Goal: Task Accomplishment & Management: Complete application form

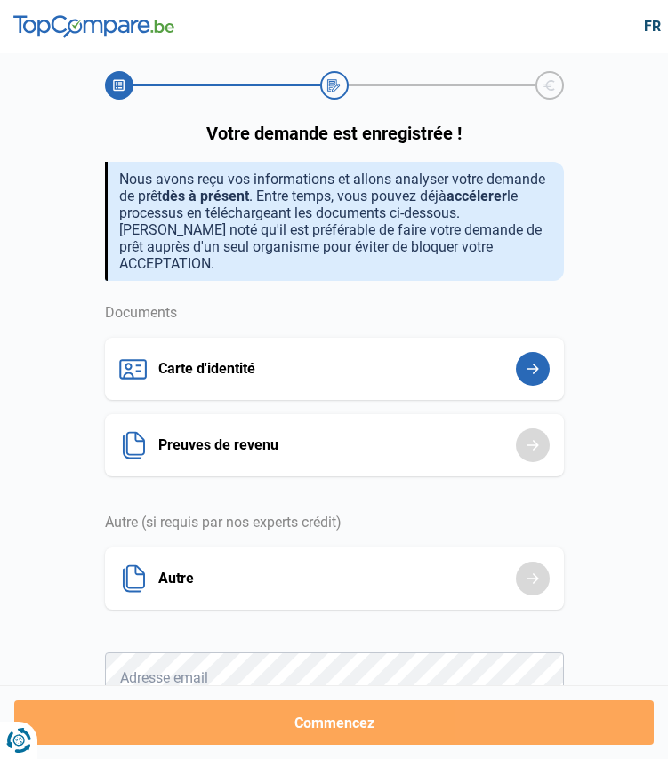
click at [533, 359] on button "Carte d'identité" at bounding box center [334, 369] width 459 height 62
click at [165, 348] on button "Carte d'identité" at bounding box center [334, 369] width 459 height 62
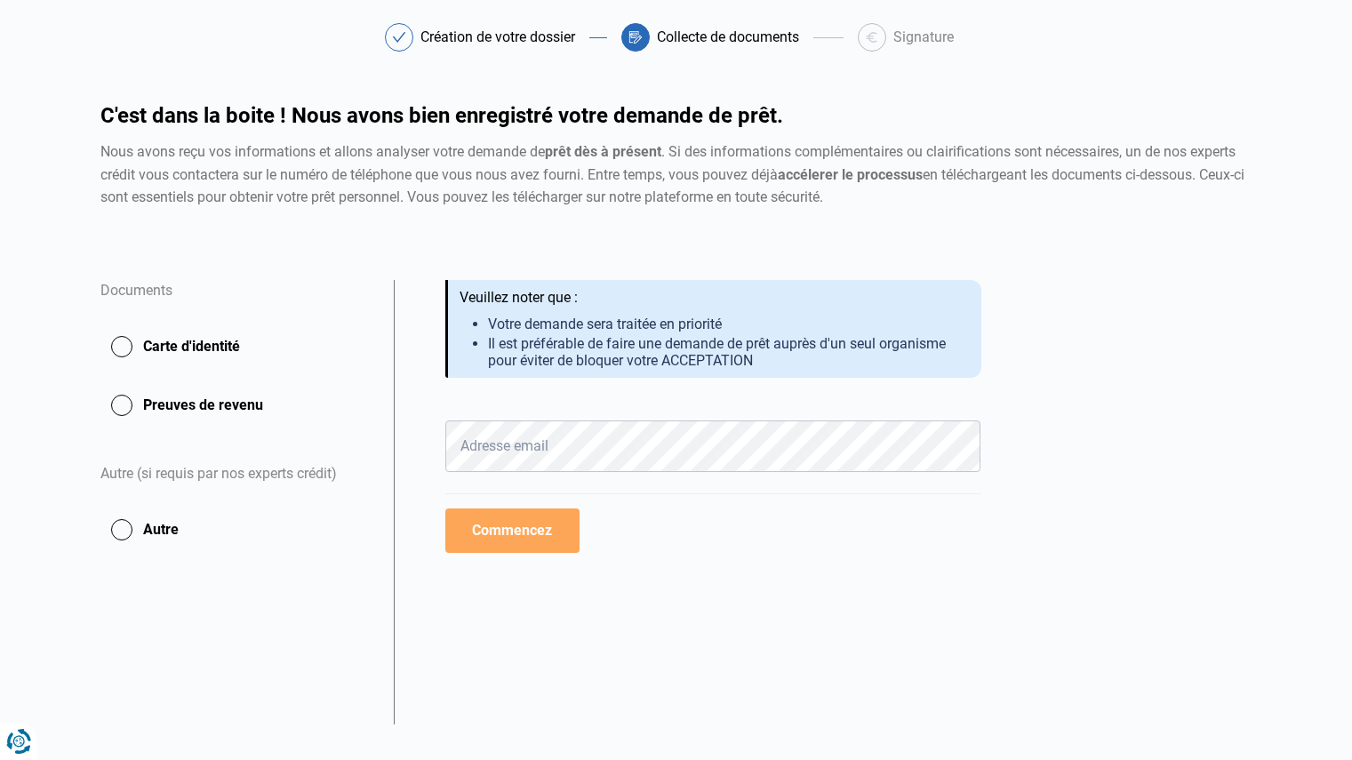
scroll to position [97, 0]
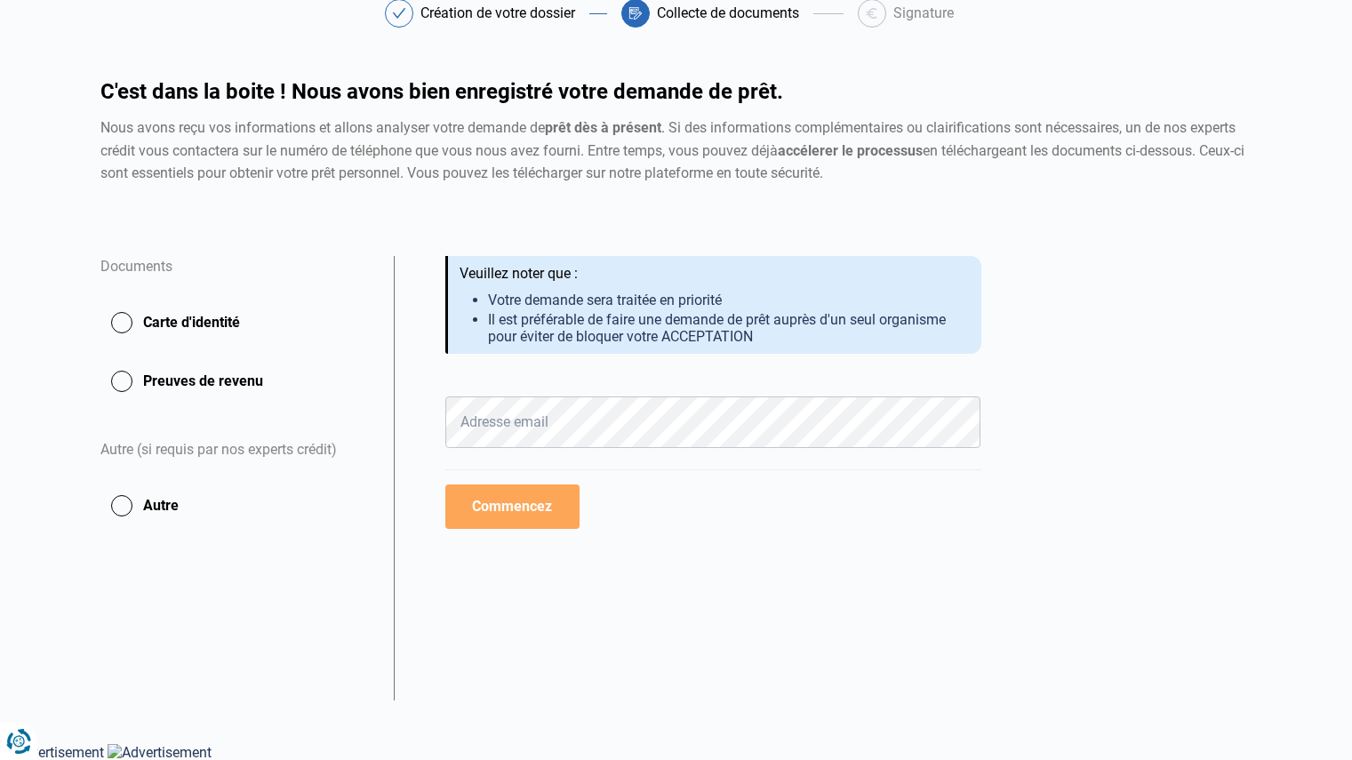
click at [126, 325] on button "Carte d'identité" at bounding box center [236, 322] width 272 height 44
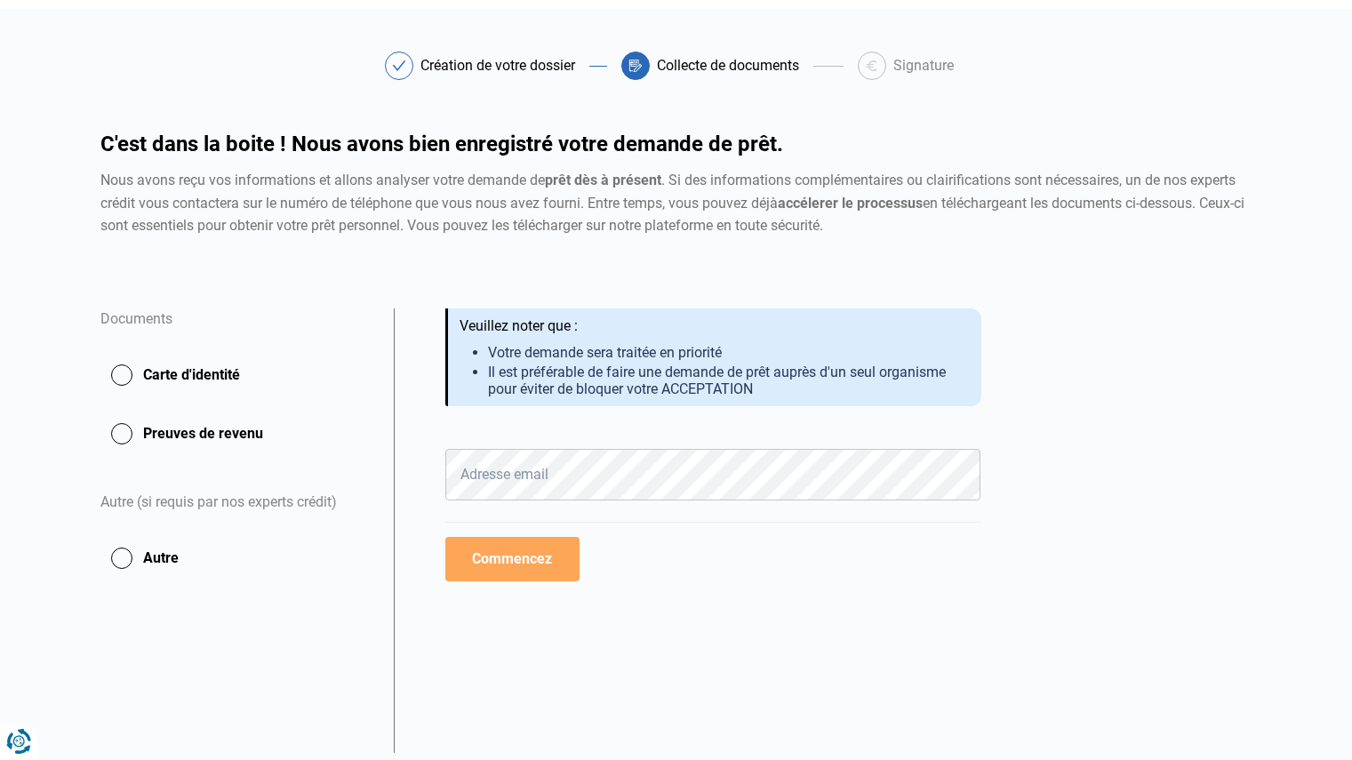
scroll to position [0, 0]
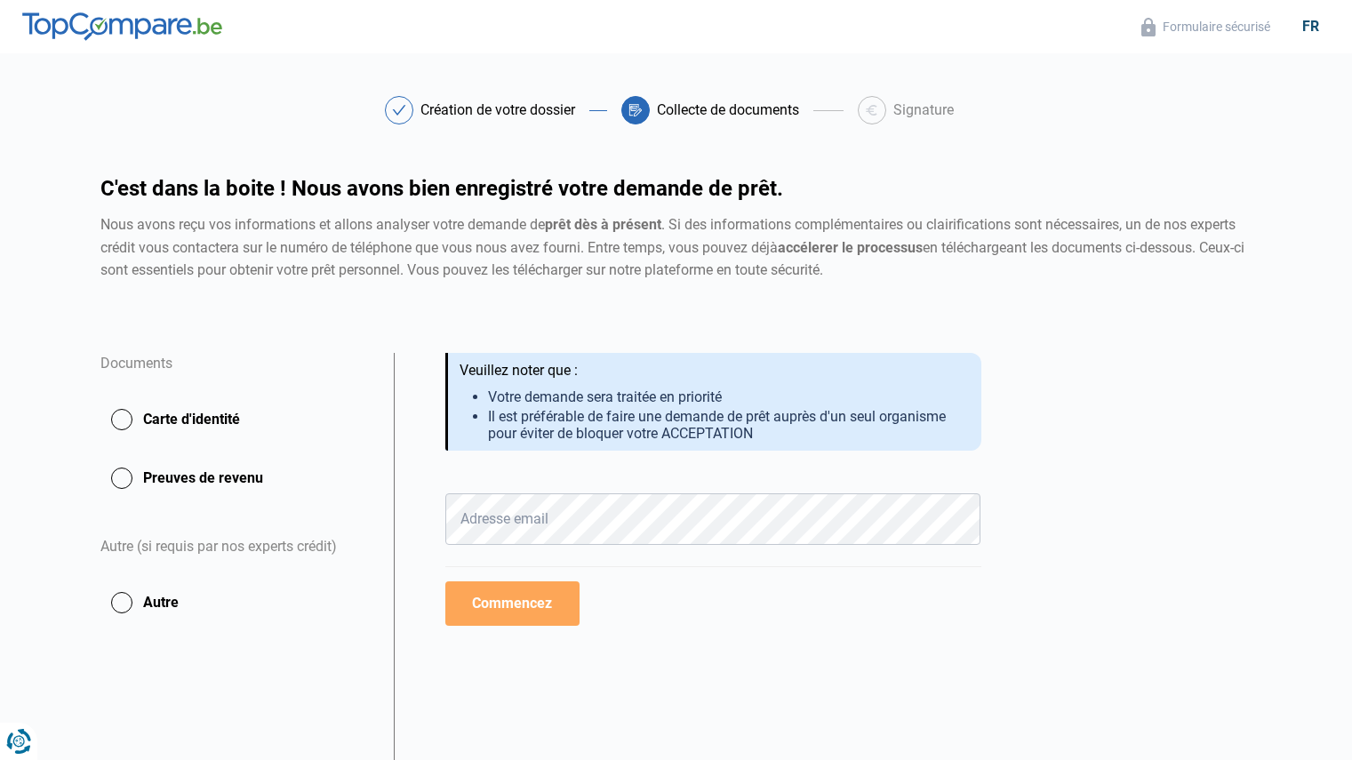
click at [123, 418] on button "Carte d'identité" at bounding box center [236, 419] width 272 height 44
click at [194, 416] on button "Carte d'identité" at bounding box center [236, 419] width 272 height 44
click at [524, 592] on button "Commencez" at bounding box center [512, 603] width 134 height 44
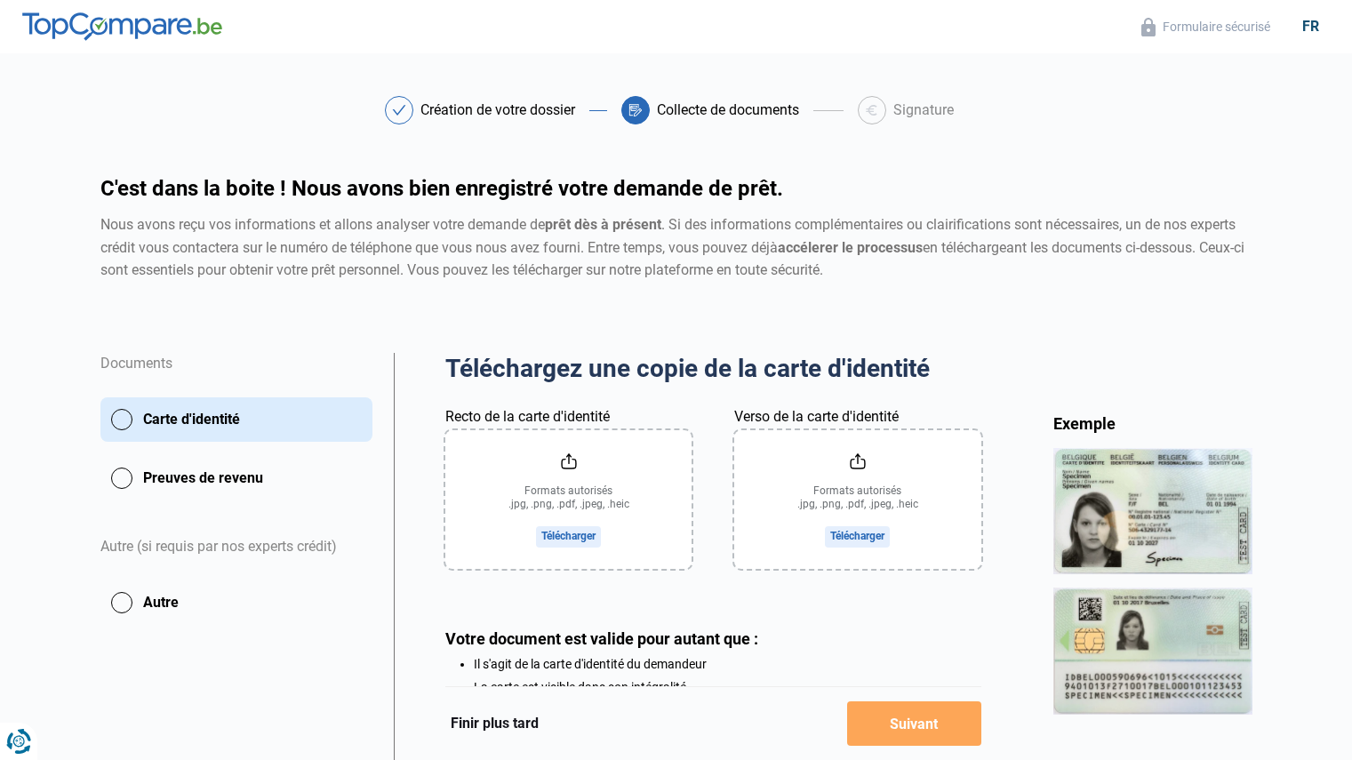
click at [566, 531] on input "Recto de la carte d'identité" at bounding box center [568, 499] width 246 height 139
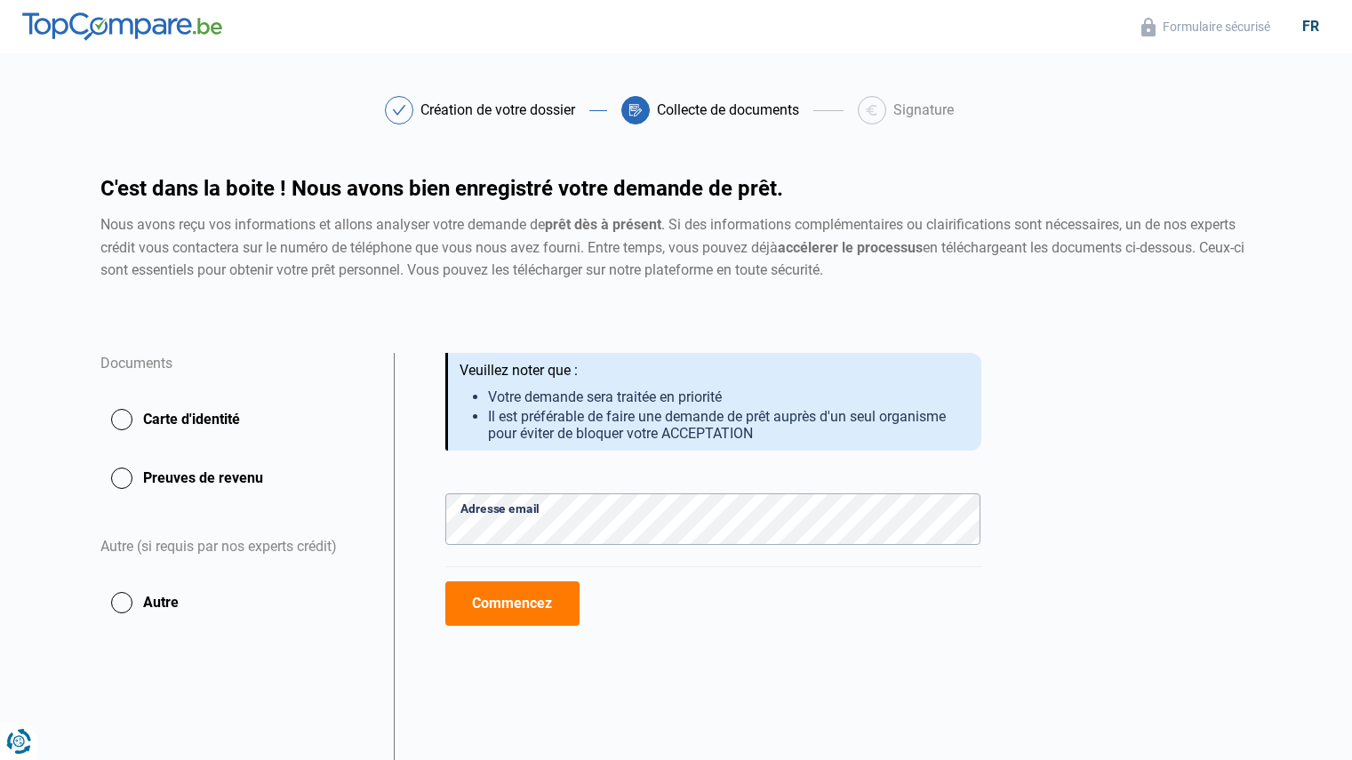
click at [540, 604] on button "Commencez" at bounding box center [512, 603] width 134 height 44
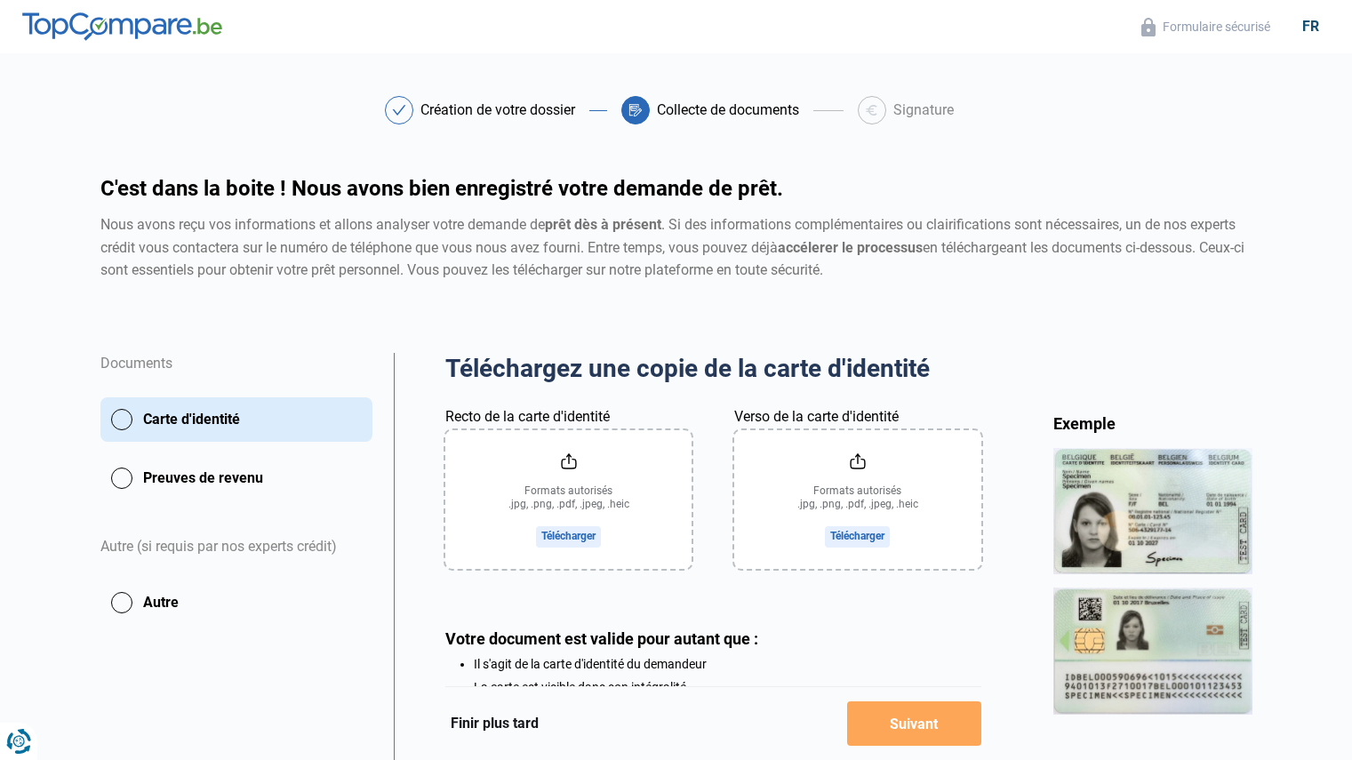
click at [589, 540] on input "Recto de la carte d'identité" at bounding box center [568, 499] width 246 height 139
click at [871, 530] on input "Verso de la carte d'identité" at bounding box center [857, 499] width 246 height 139
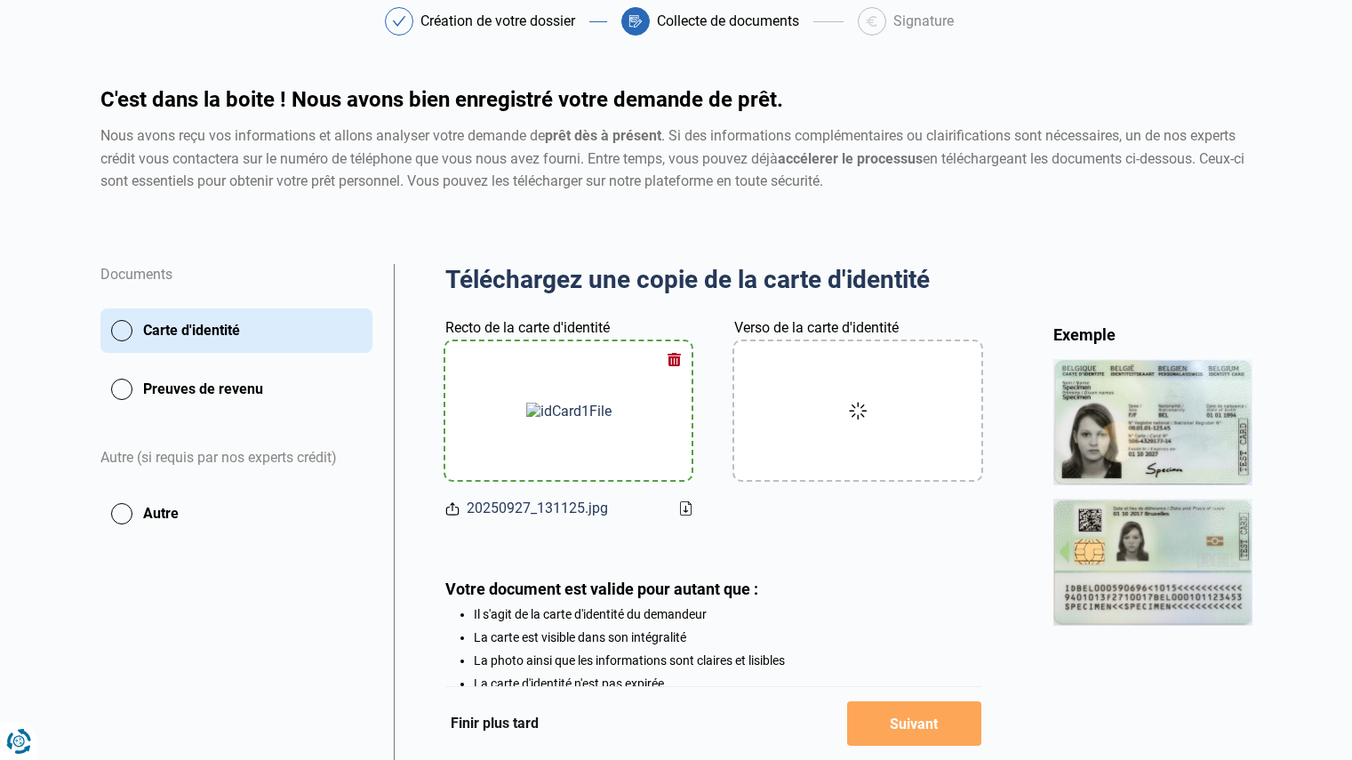
scroll to position [178, 0]
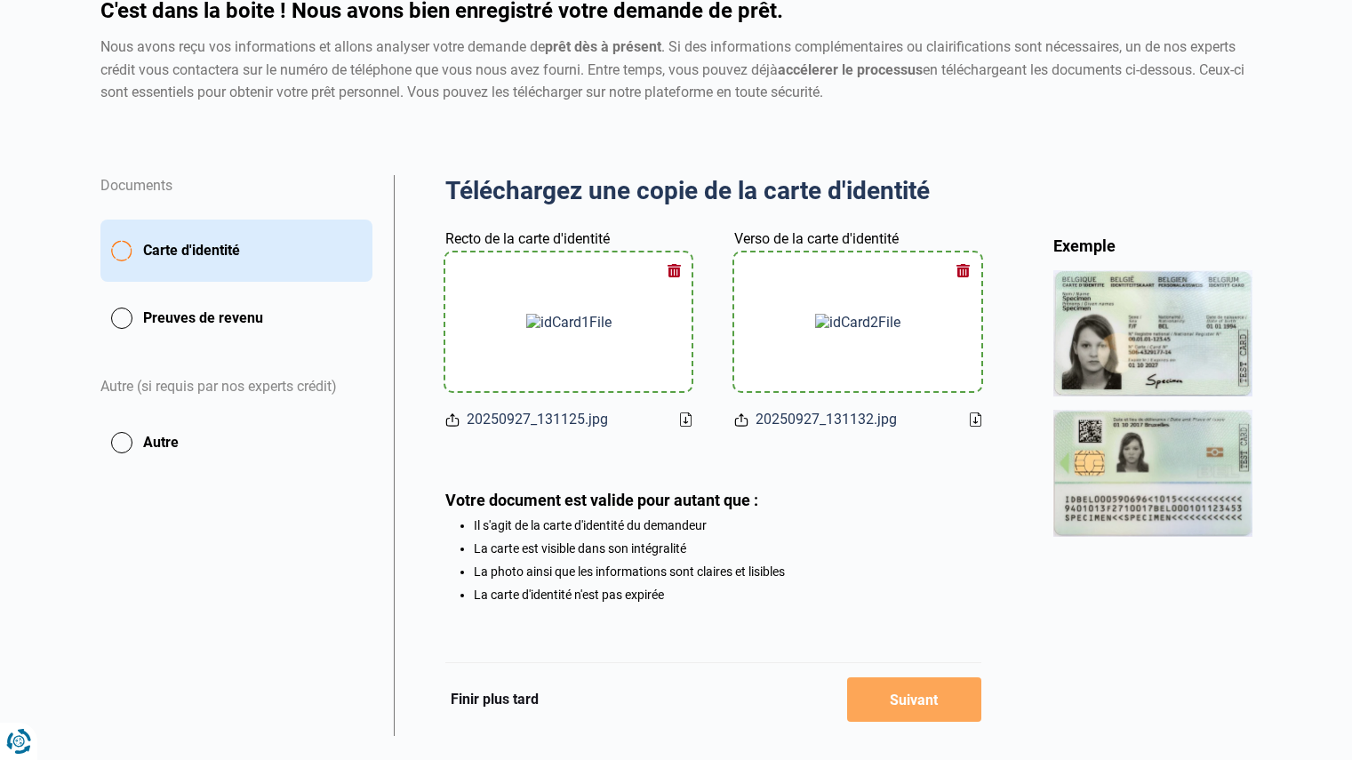
click at [882, 547] on li "La carte est visible dans son intégralité" at bounding box center [728, 548] width 508 height 14
click at [140, 314] on button "Preuves de revenu" at bounding box center [236, 318] width 272 height 44
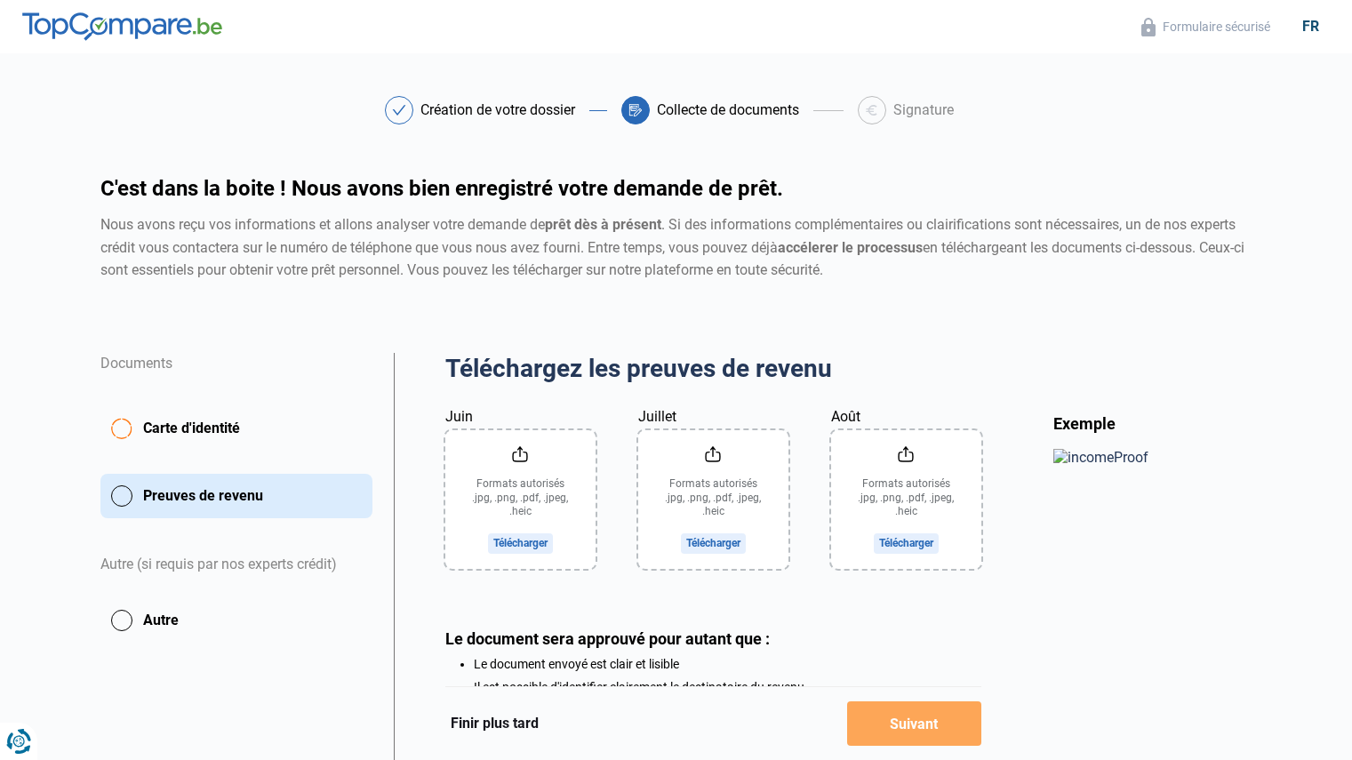
click at [526, 542] on input "Juin" at bounding box center [520, 499] width 150 height 139
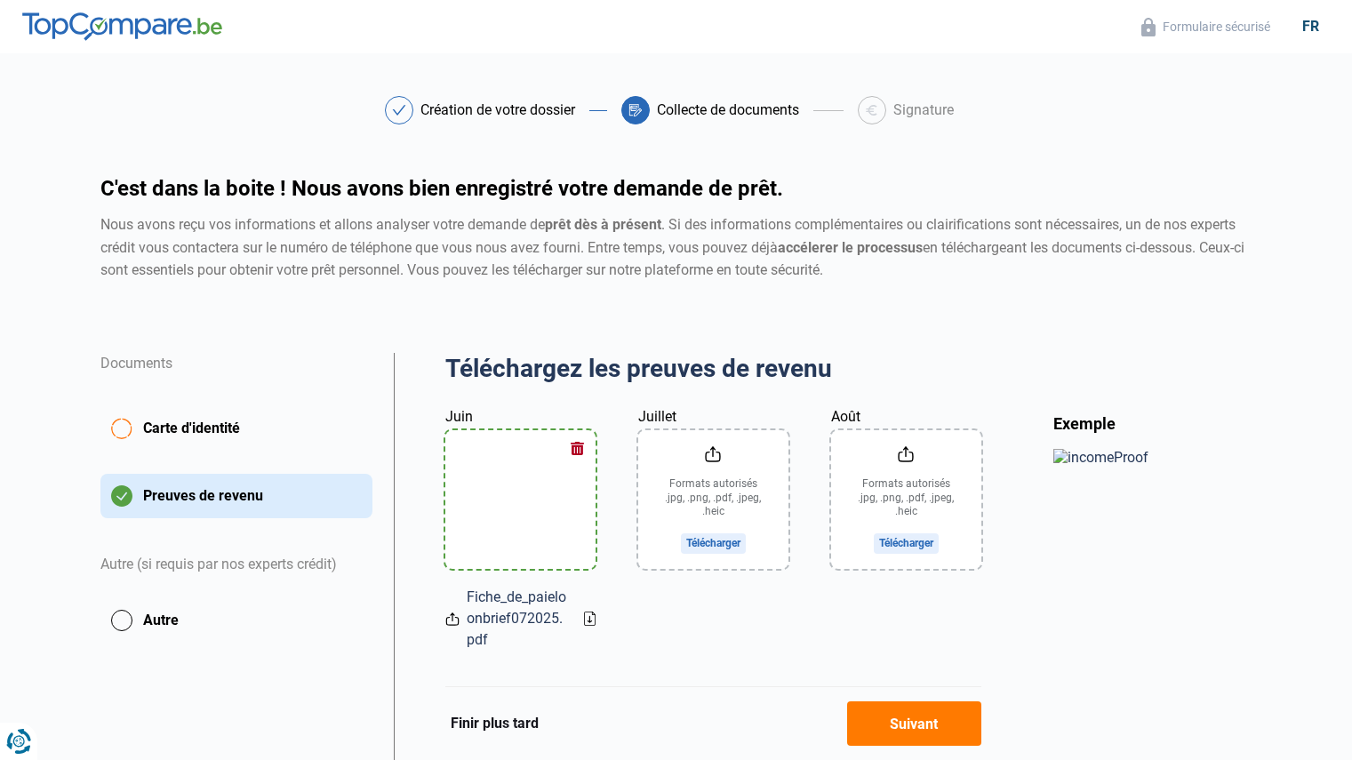
click at [720, 542] on input "Juillet" at bounding box center [713, 499] width 150 height 139
click at [918, 541] on input "Août" at bounding box center [906, 499] width 150 height 139
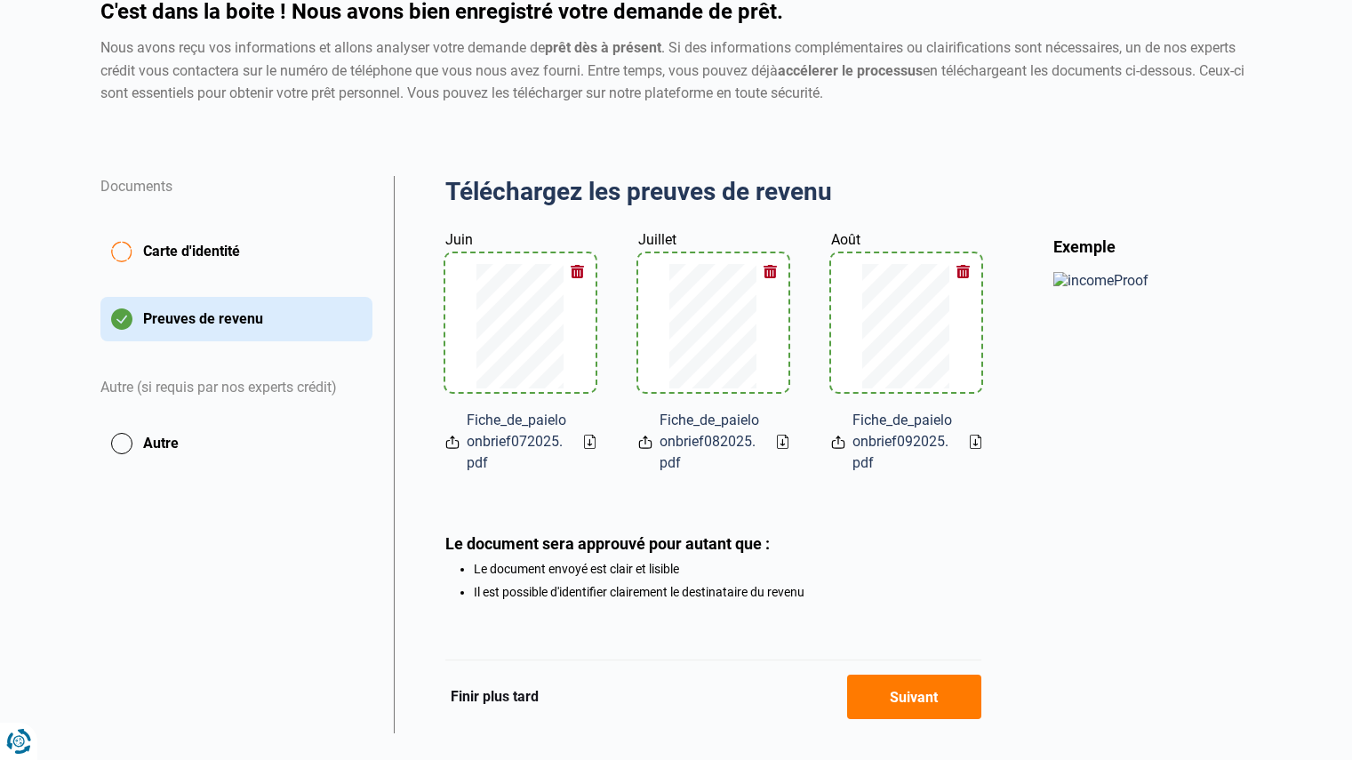
scroll to position [178, 0]
click at [153, 438] on button "Autre" at bounding box center [236, 442] width 272 height 44
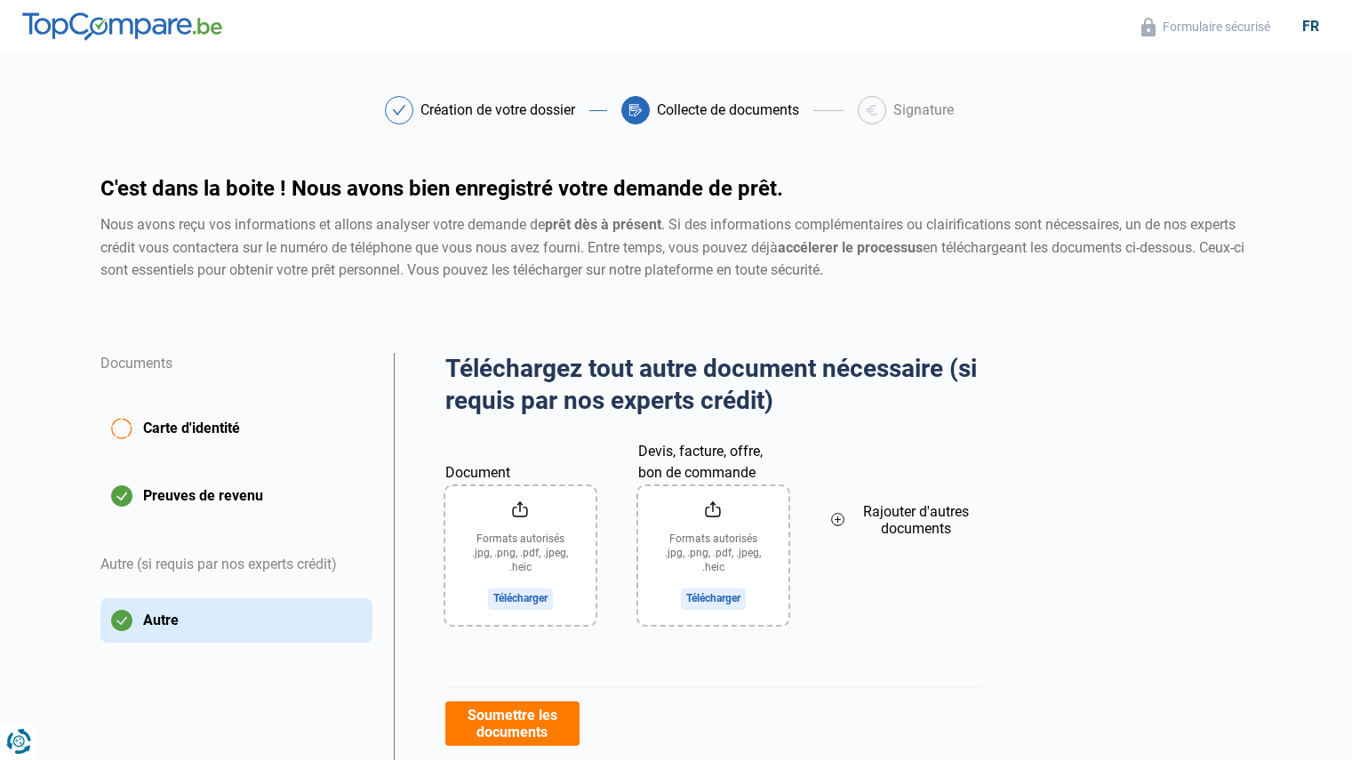
click at [525, 594] on input "Document" at bounding box center [520, 555] width 150 height 139
click at [841, 522] on icon at bounding box center [838, 520] width 14 height 20
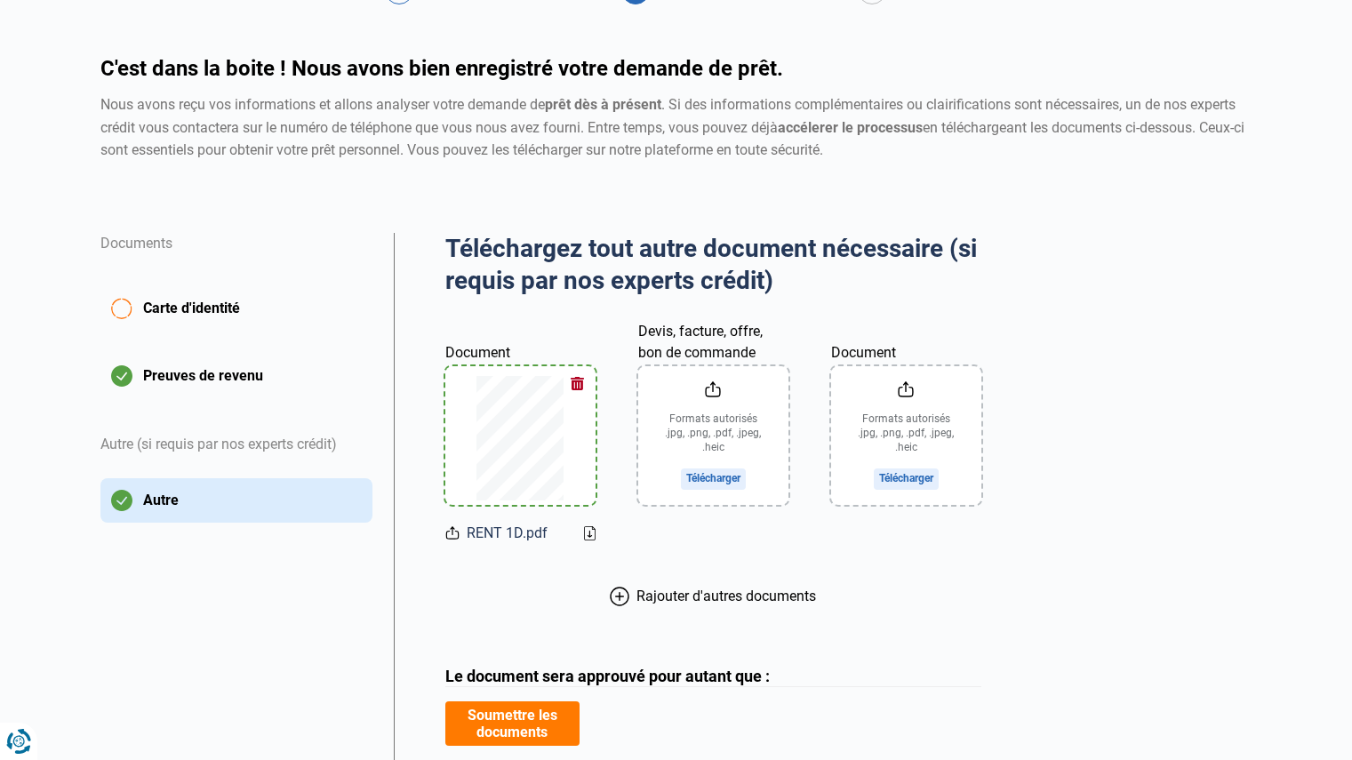
scroll to position [178, 0]
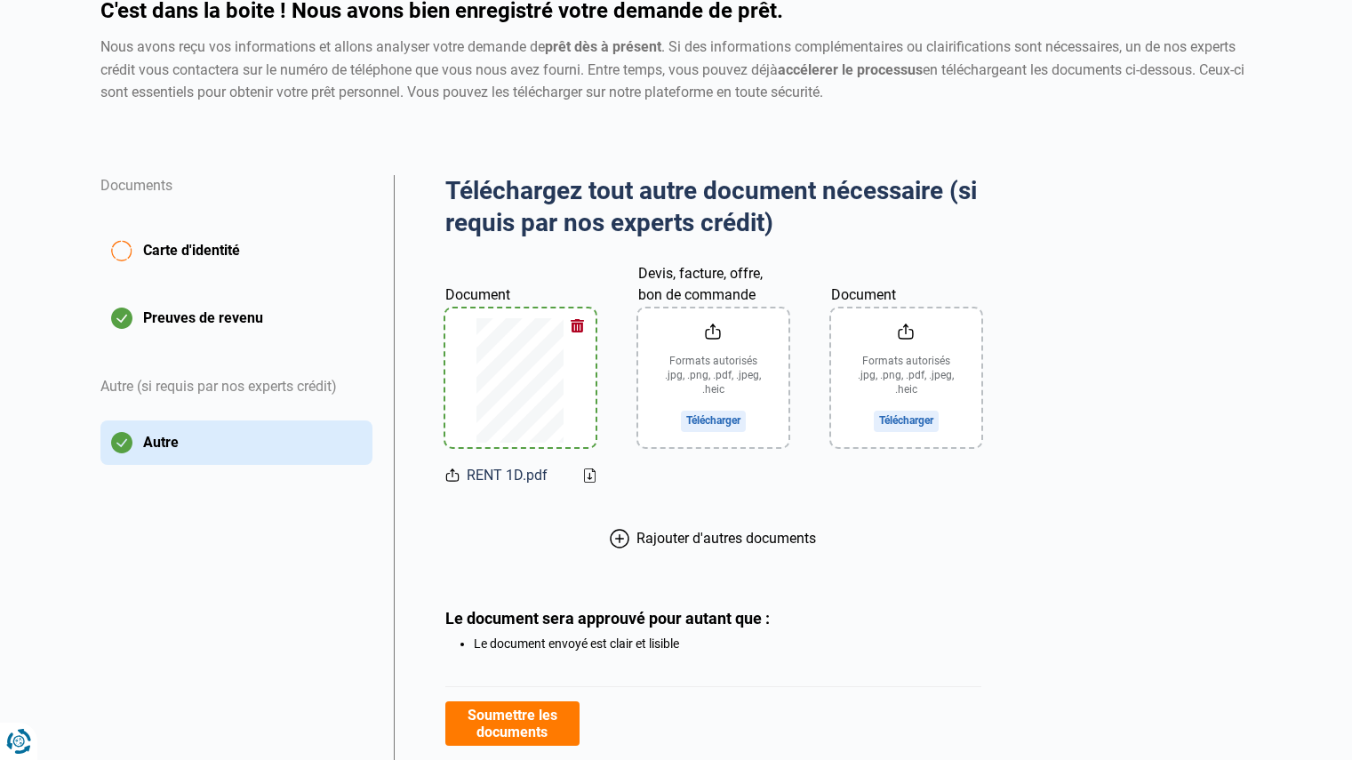
click at [700, 421] on input "Devis, facture, offre, bon de commande" at bounding box center [713, 377] width 150 height 139
click at [615, 540] on icon at bounding box center [620, 539] width 20 height 20
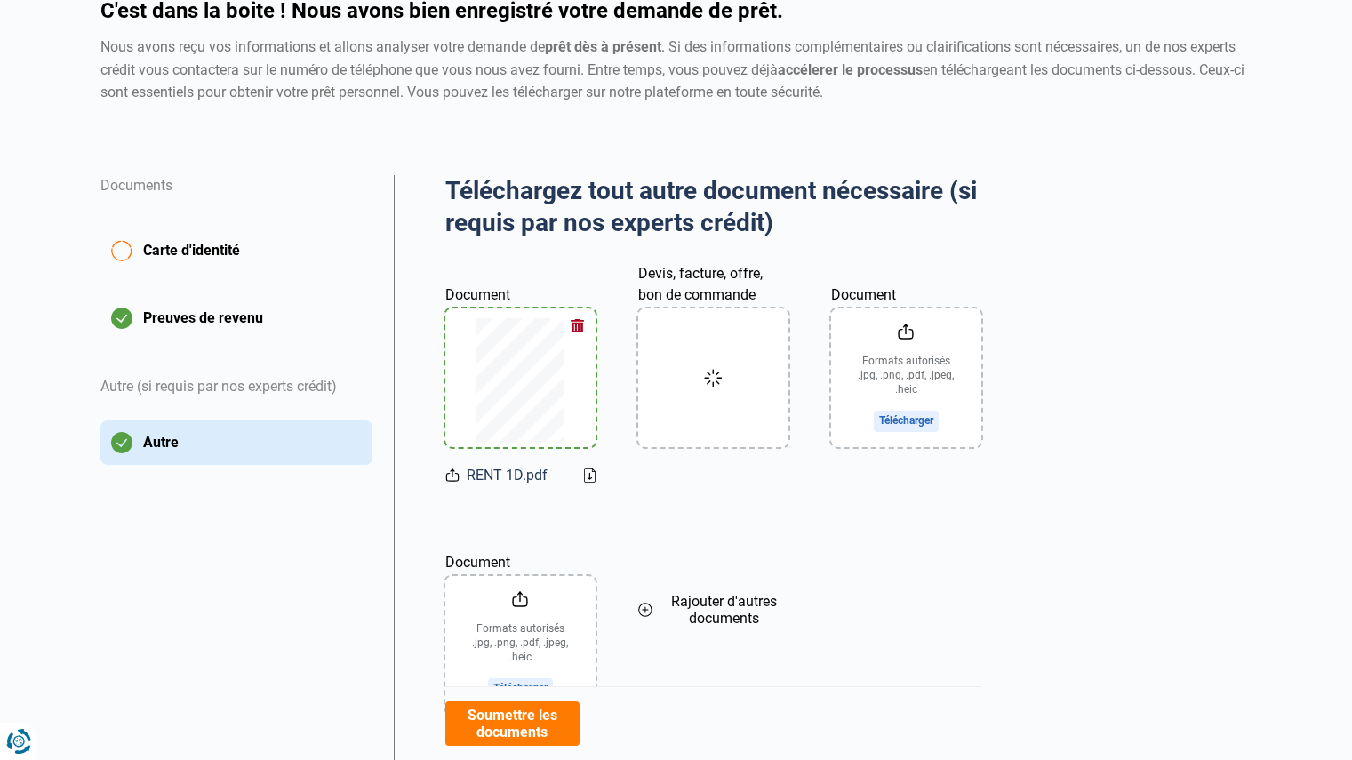
click at [650, 610] on icon at bounding box center [645, 610] width 14 height 20
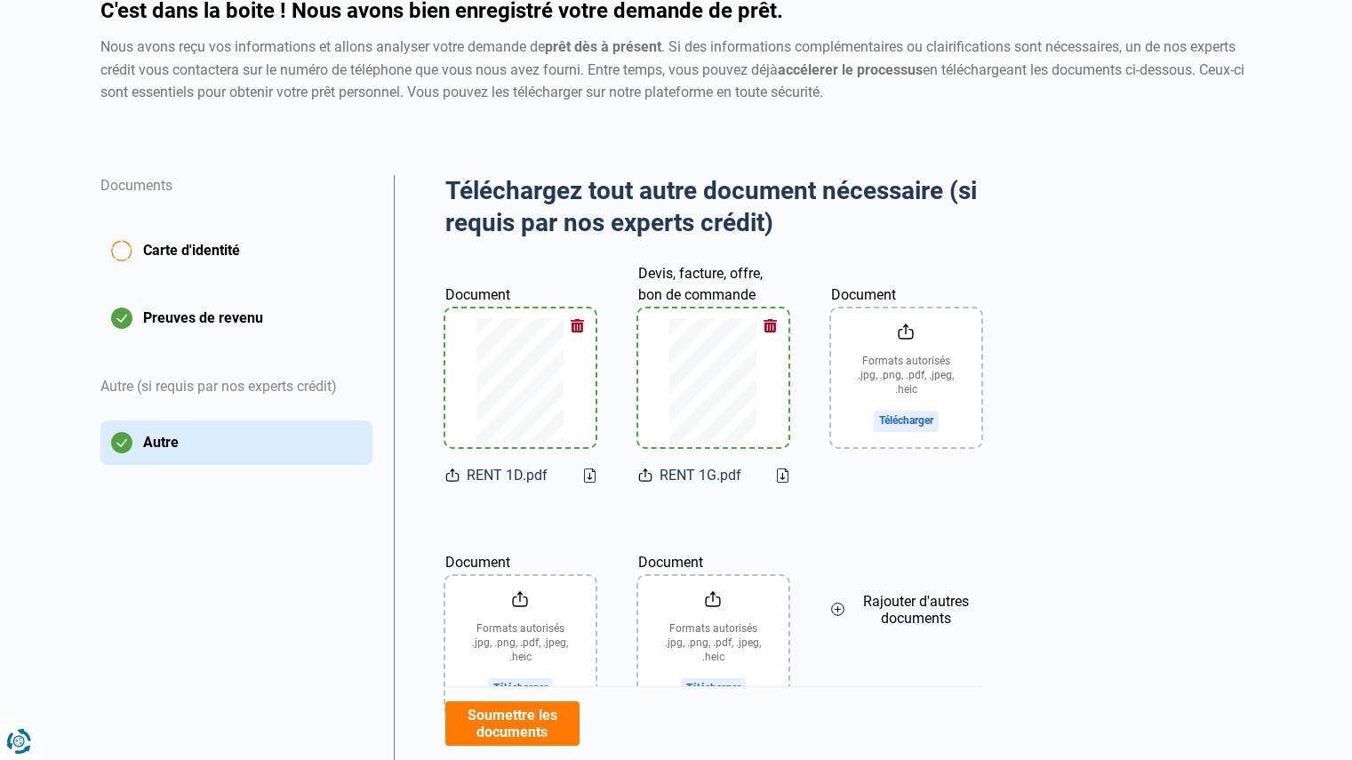
scroll to position [267, 0]
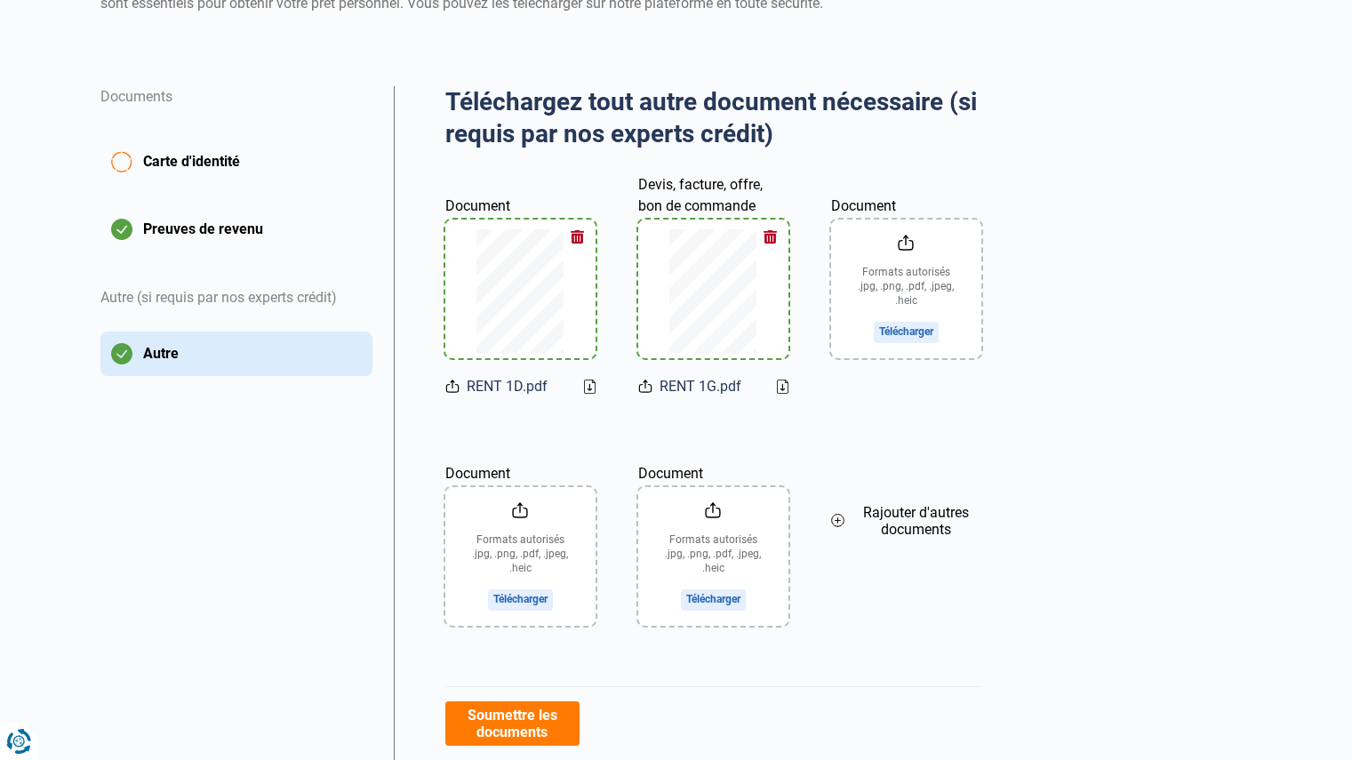
click at [836, 519] on icon at bounding box center [838, 521] width 14 height 20
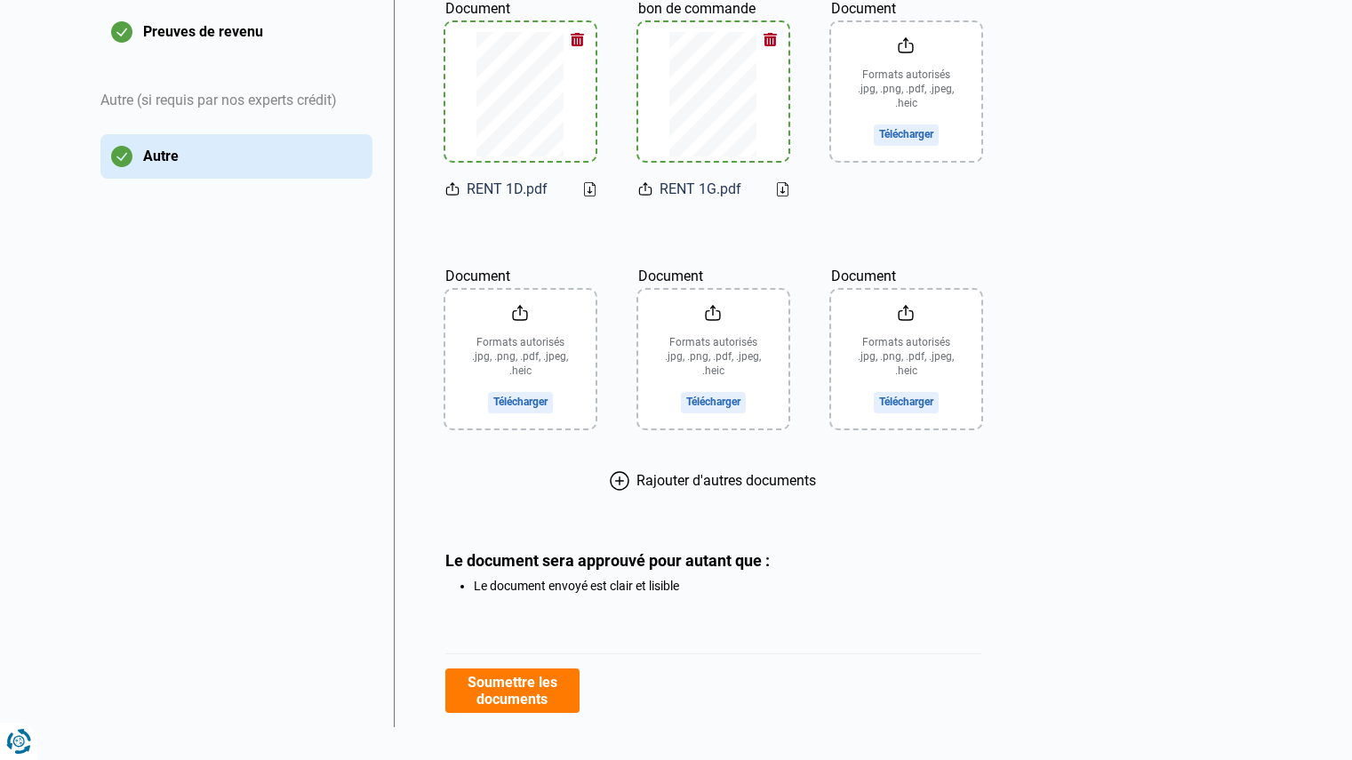
scroll to position [492, 0]
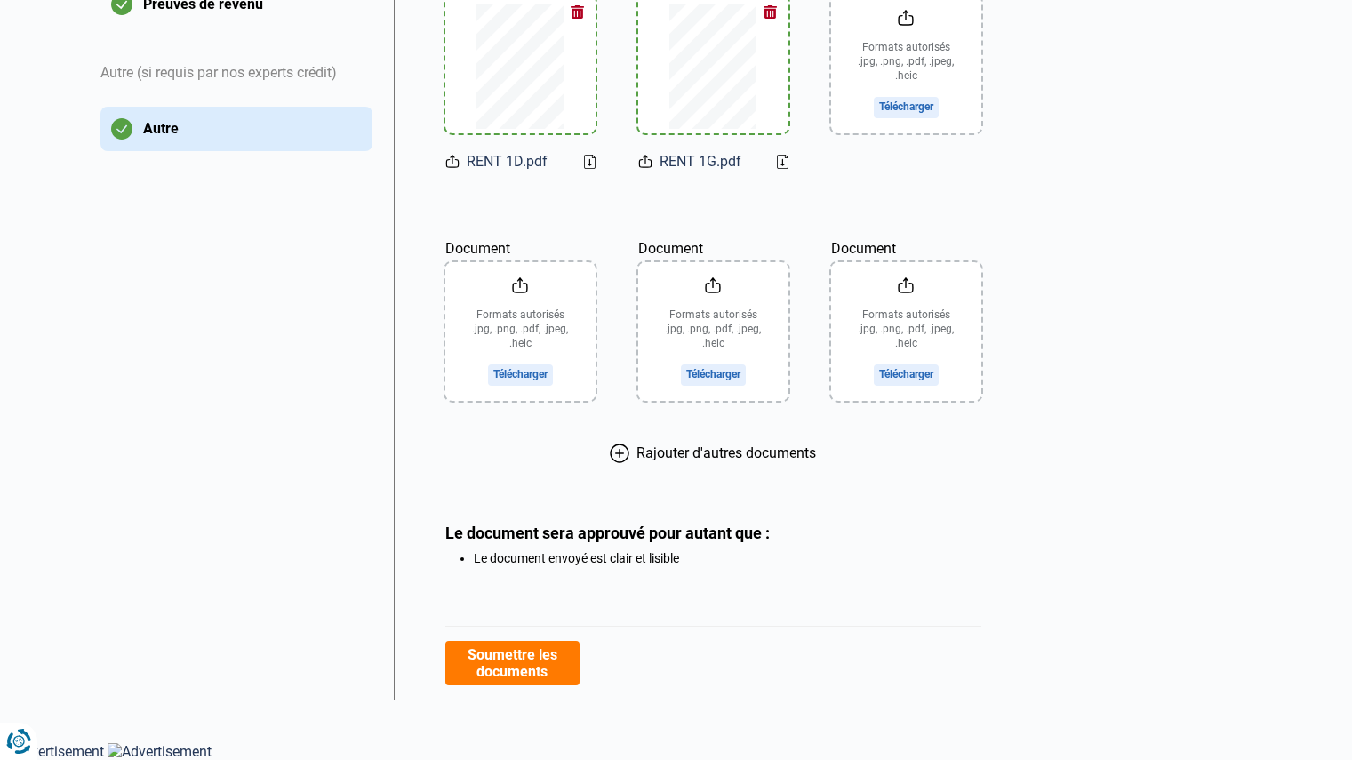
click at [617, 460] on icon at bounding box center [620, 454] width 20 height 20
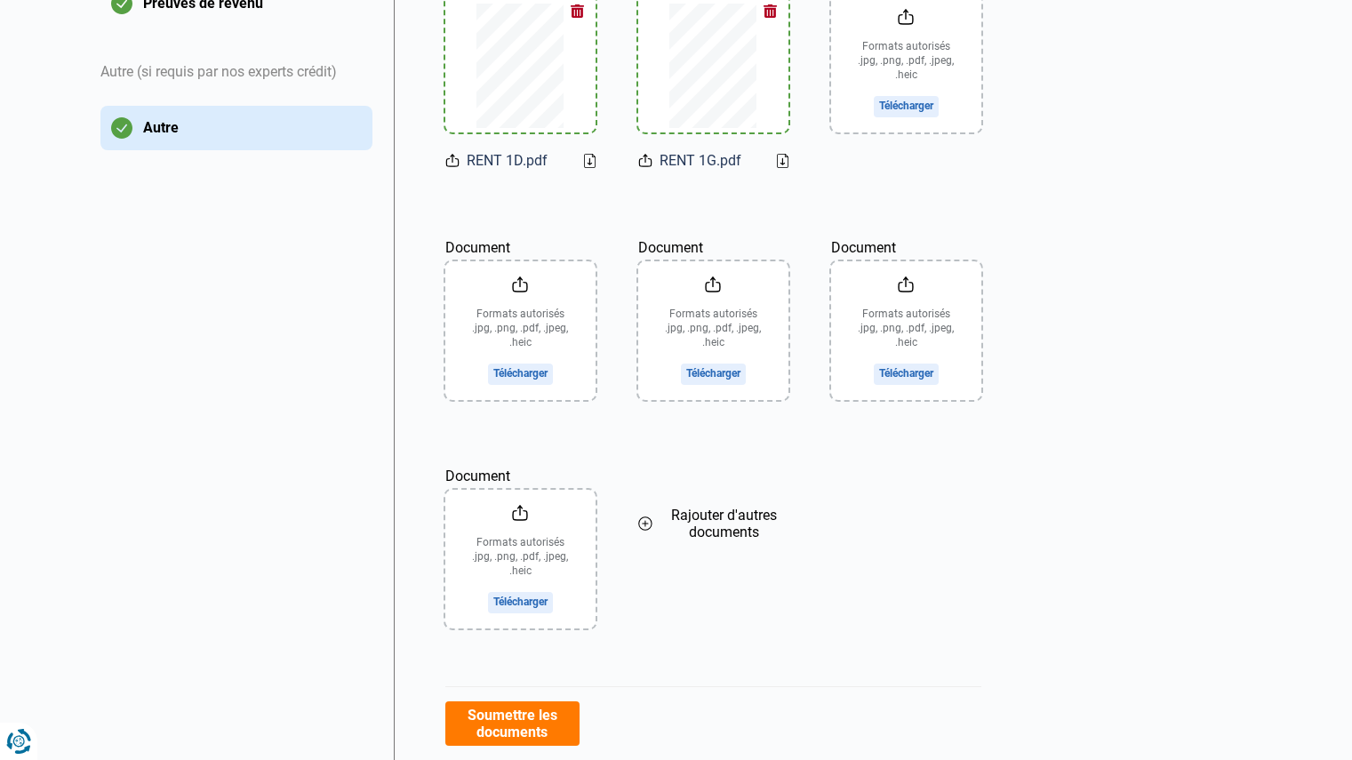
click at [649, 520] on icon at bounding box center [645, 524] width 14 height 20
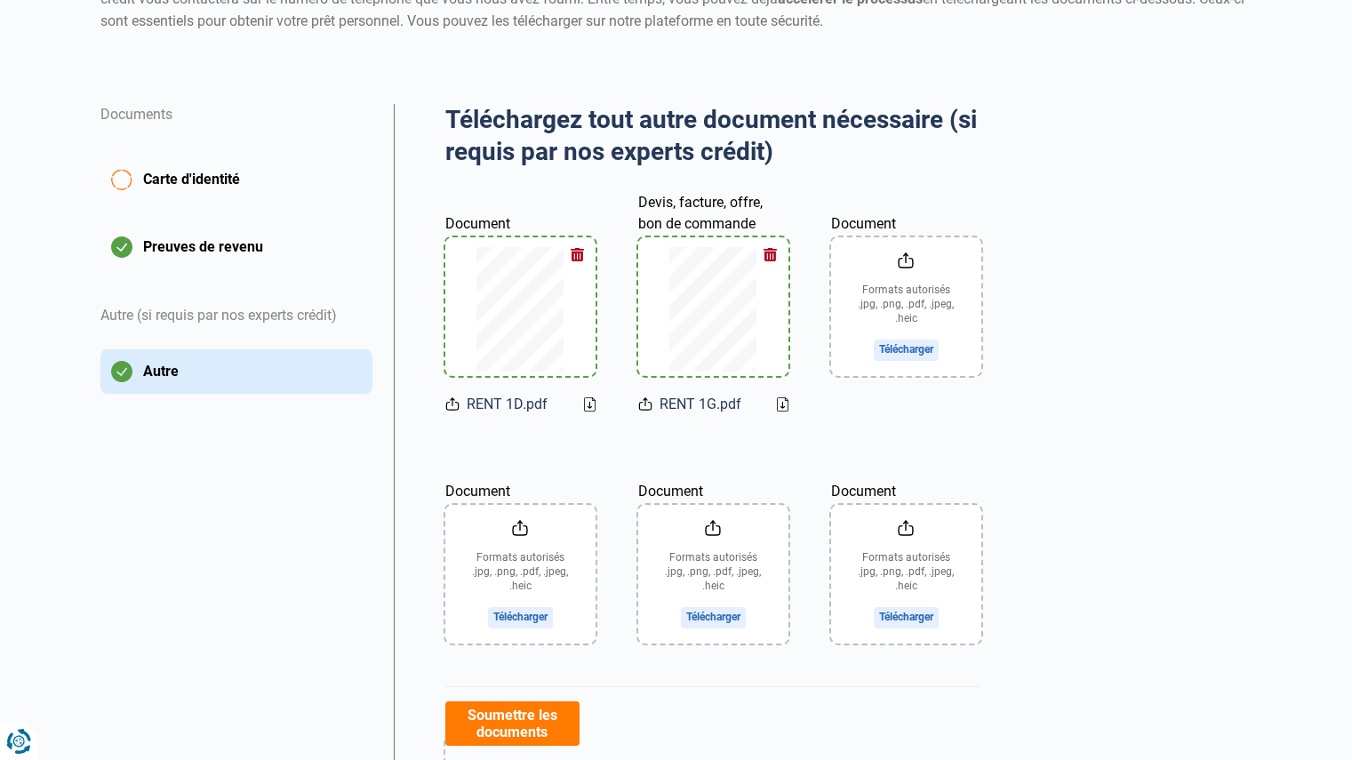
scroll to position [226, 0]
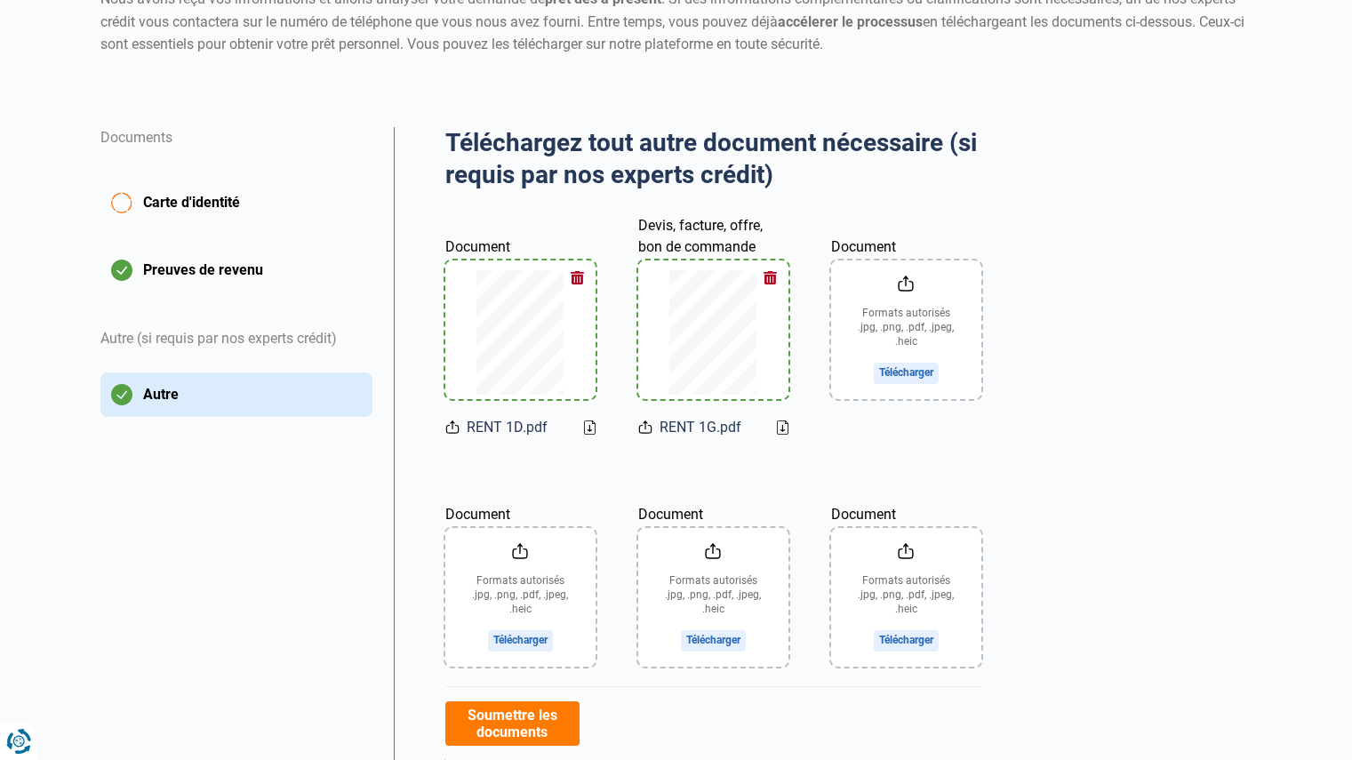
click at [898, 365] on input "Document" at bounding box center [906, 329] width 150 height 139
click at [528, 642] on input "Document" at bounding box center [520, 597] width 150 height 139
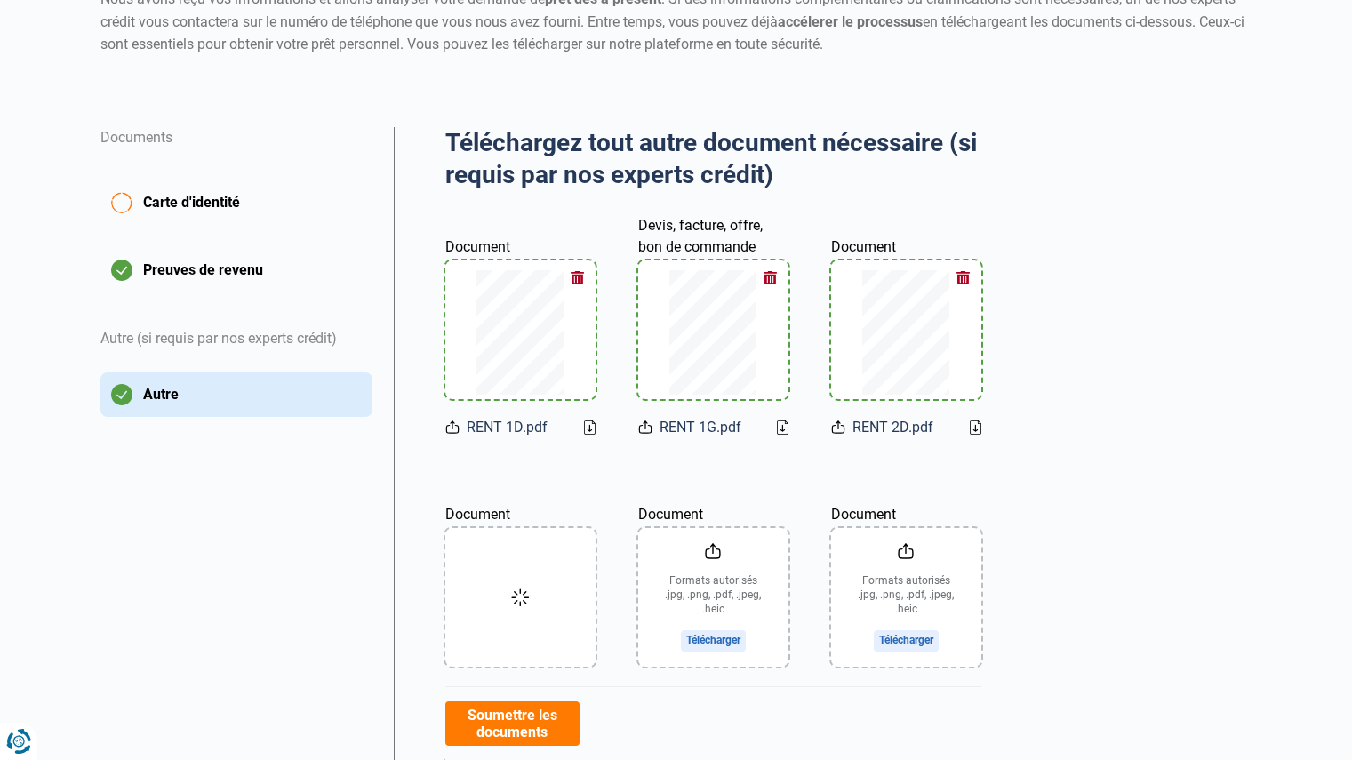
click at [729, 637] on input "Document" at bounding box center [713, 597] width 150 height 139
type input "C:\fakepath\RENT 2G.pdf"
click at [715, 638] on input "Document" at bounding box center [713, 597] width 150 height 139
click at [925, 636] on input "Document" at bounding box center [906, 597] width 150 height 139
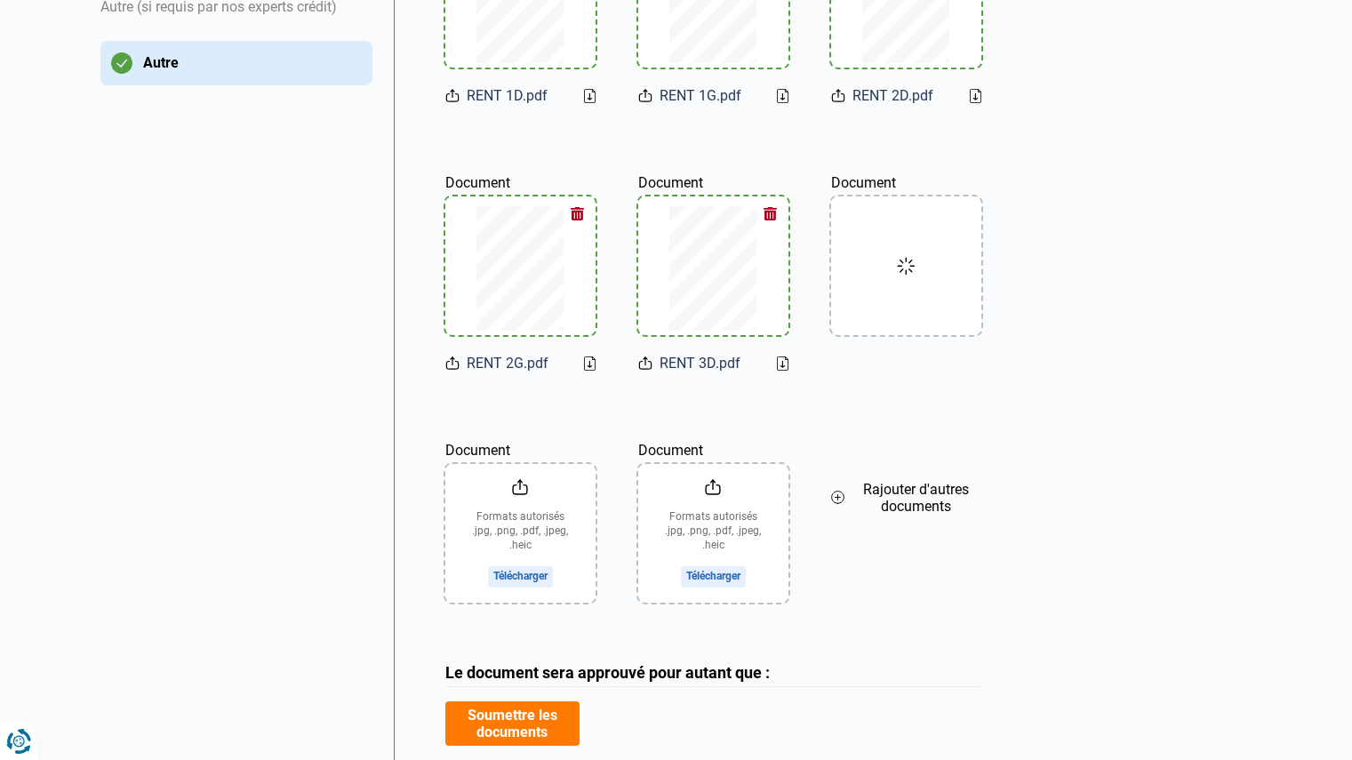
scroll to position [581, 0]
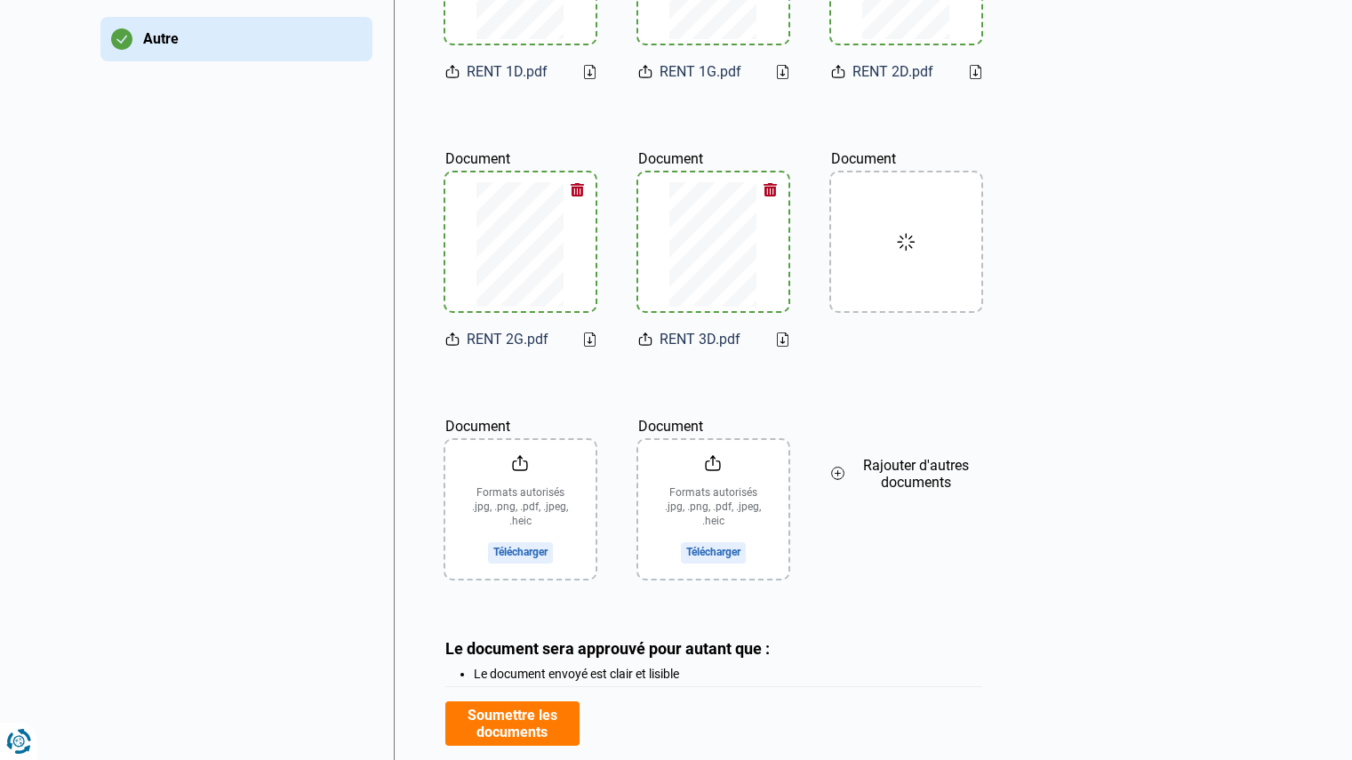
click at [516, 548] on input "Document" at bounding box center [520, 509] width 150 height 139
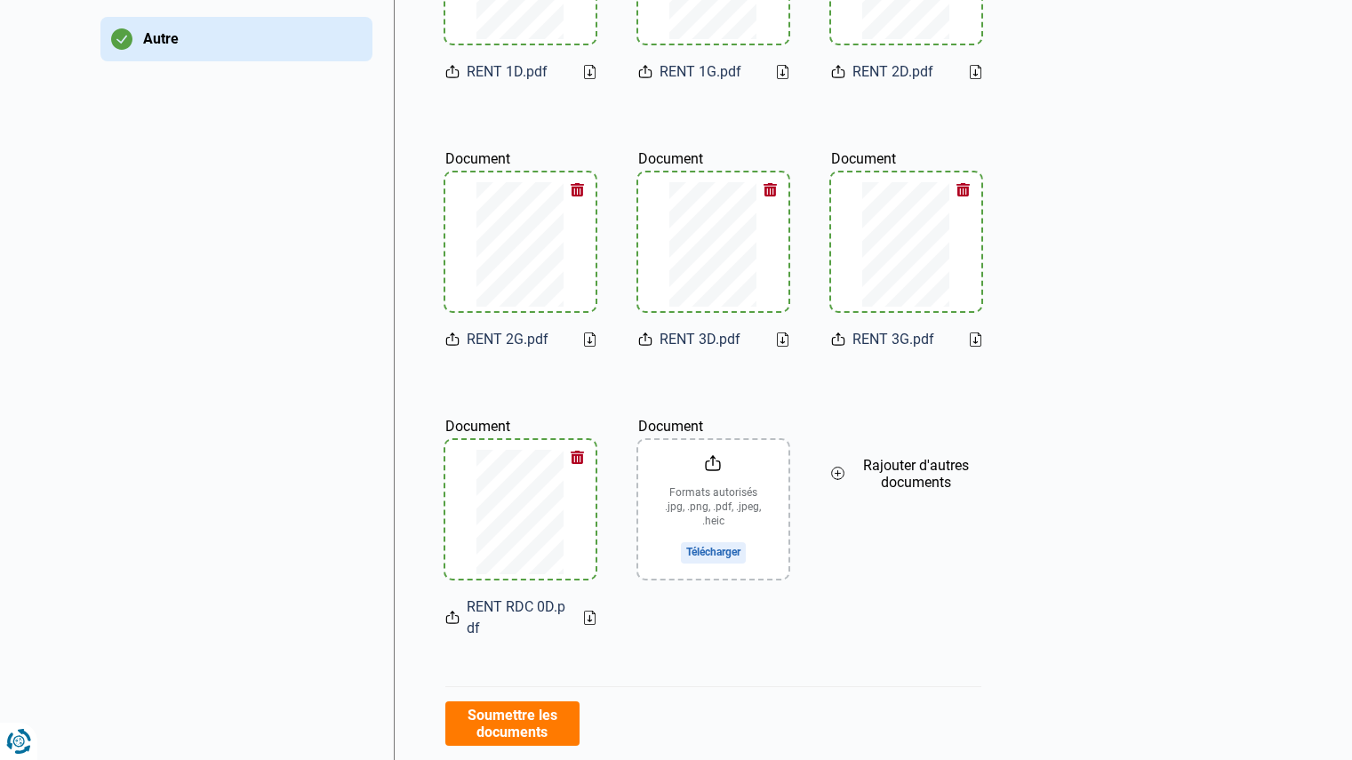
click at [740, 550] on input "Document" at bounding box center [713, 509] width 150 height 139
click at [558, 712] on button "Soumettre les documents" at bounding box center [512, 723] width 134 height 44
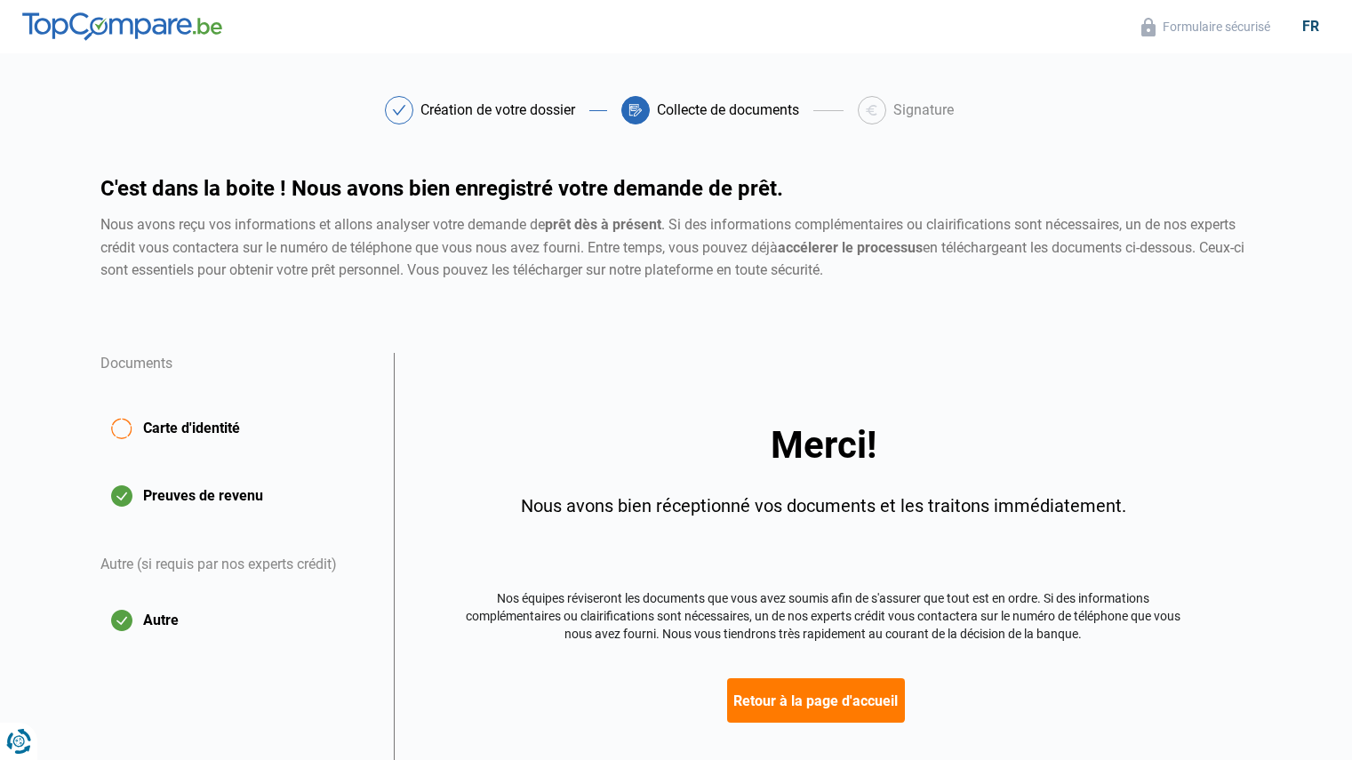
click at [179, 424] on span "Carte d'identité" at bounding box center [191, 428] width 97 height 21
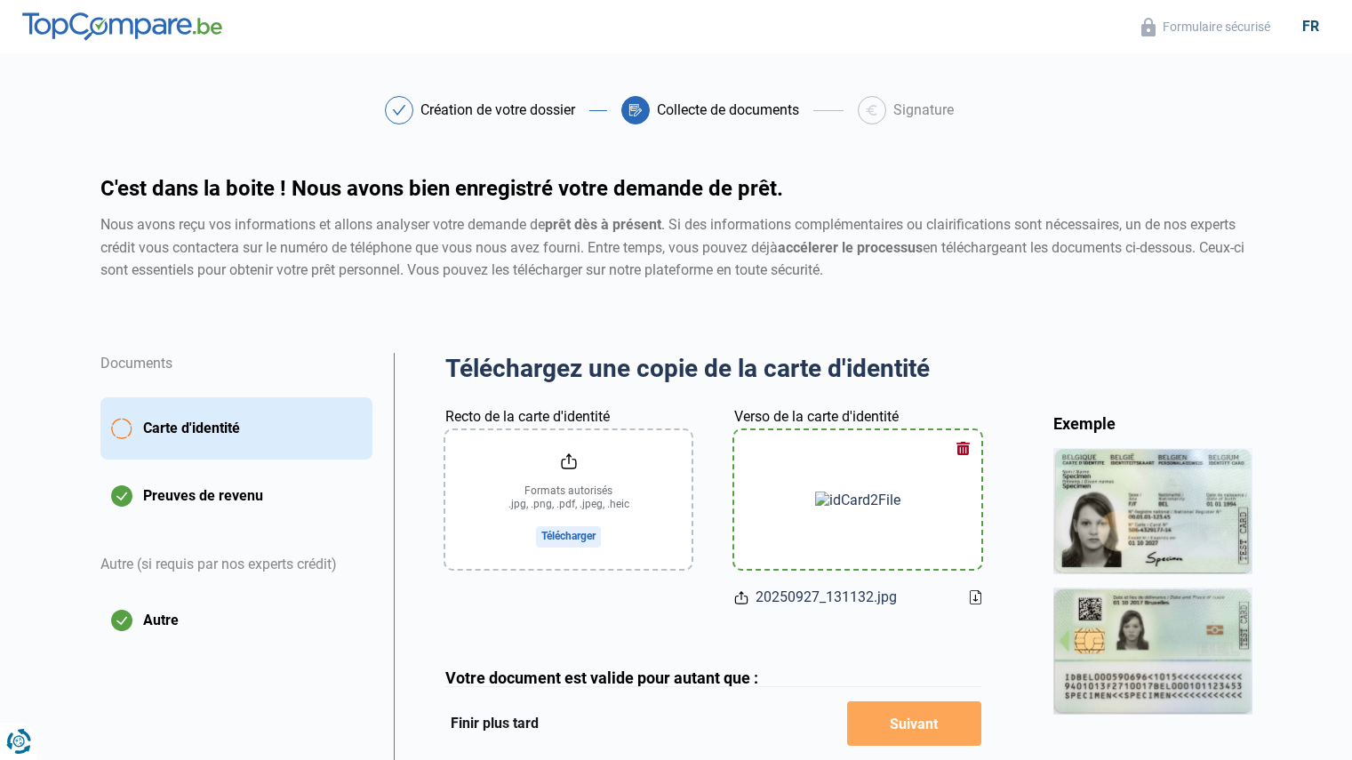
click at [557, 539] on input "Recto de la carte d'identité" at bounding box center [568, 499] width 246 height 139
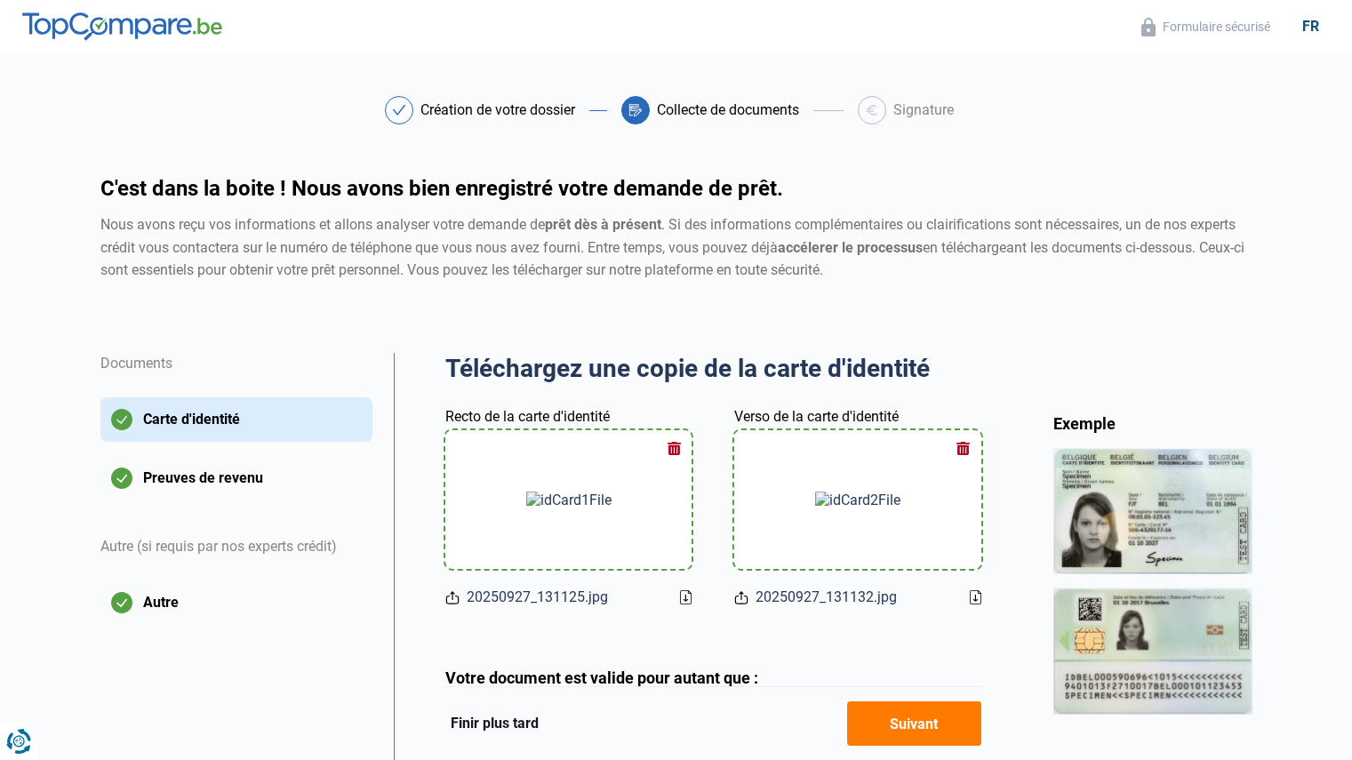
click at [939, 719] on button "Suivant" at bounding box center [914, 723] width 134 height 44
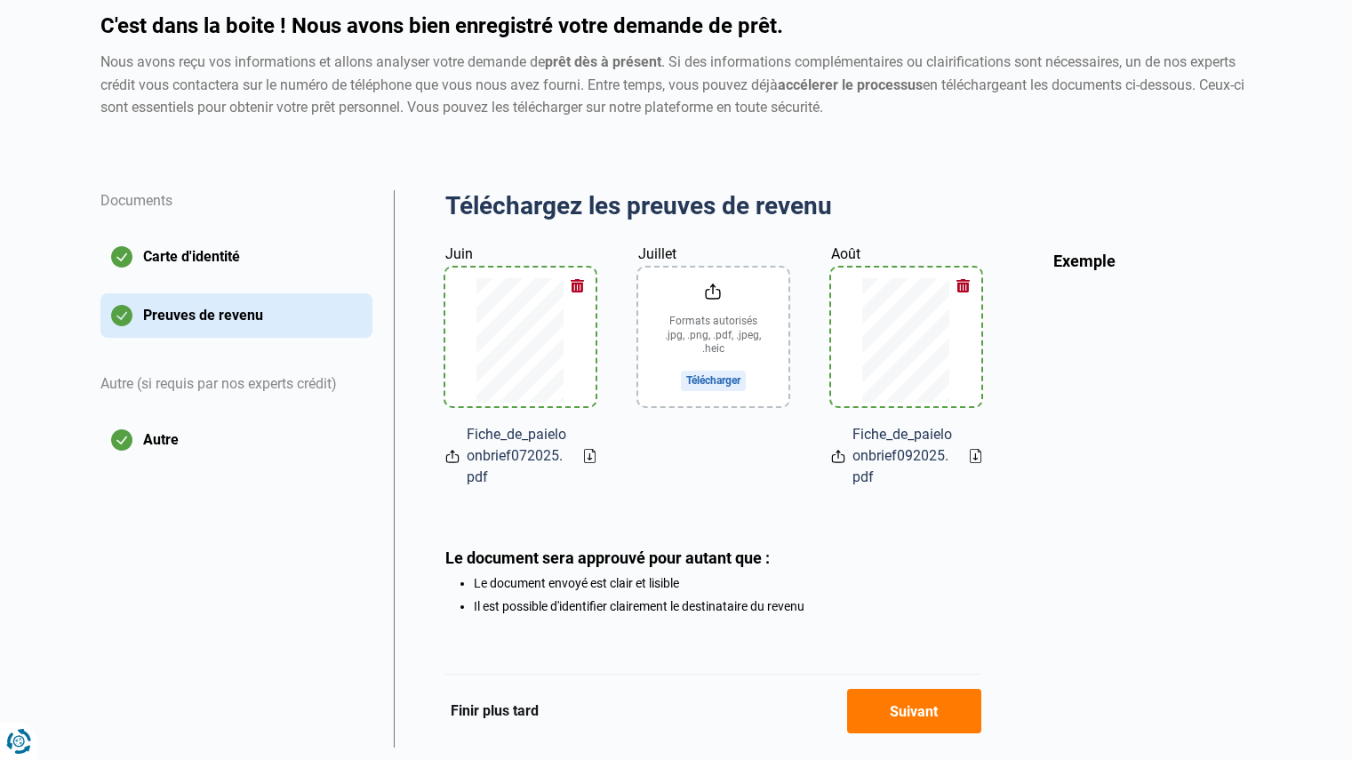
scroll to position [178, 0]
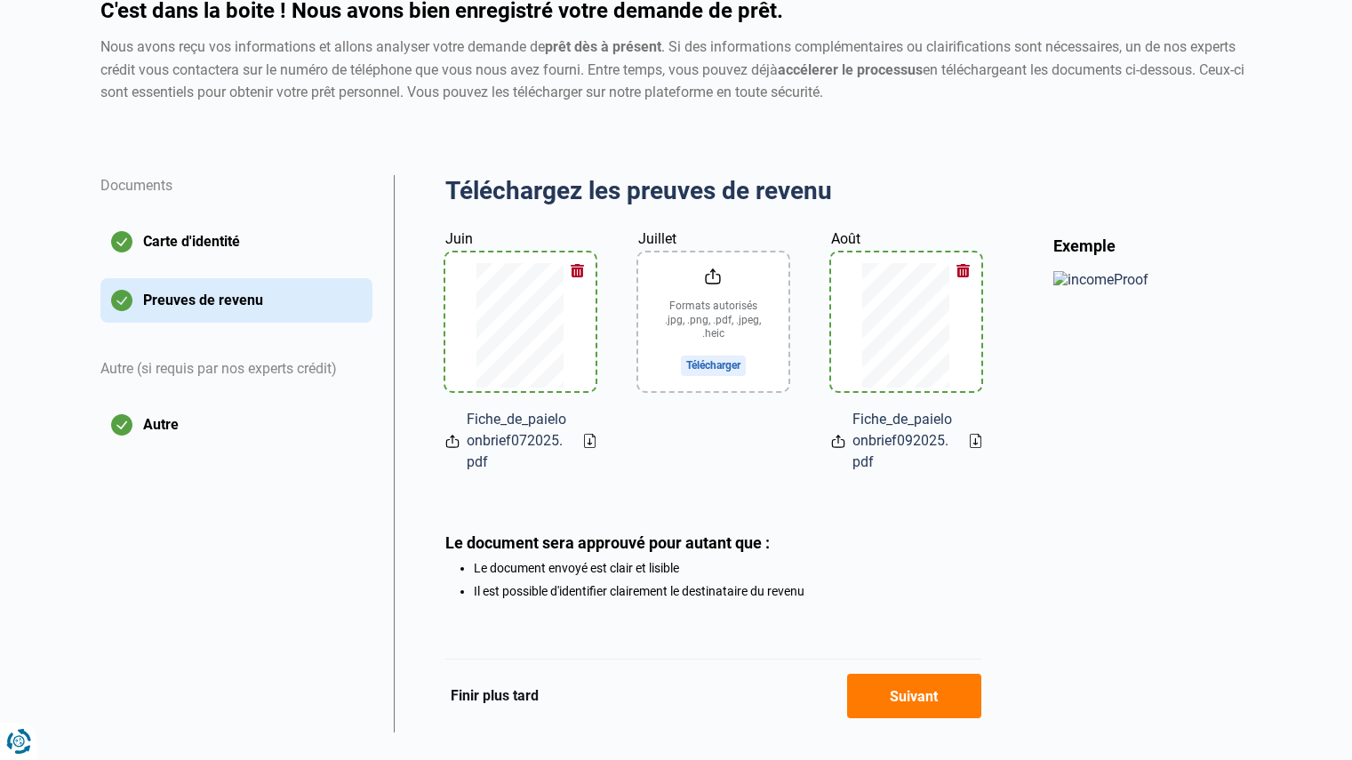
click at [924, 689] on button "Suivant" at bounding box center [914, 696] width 134 height 44
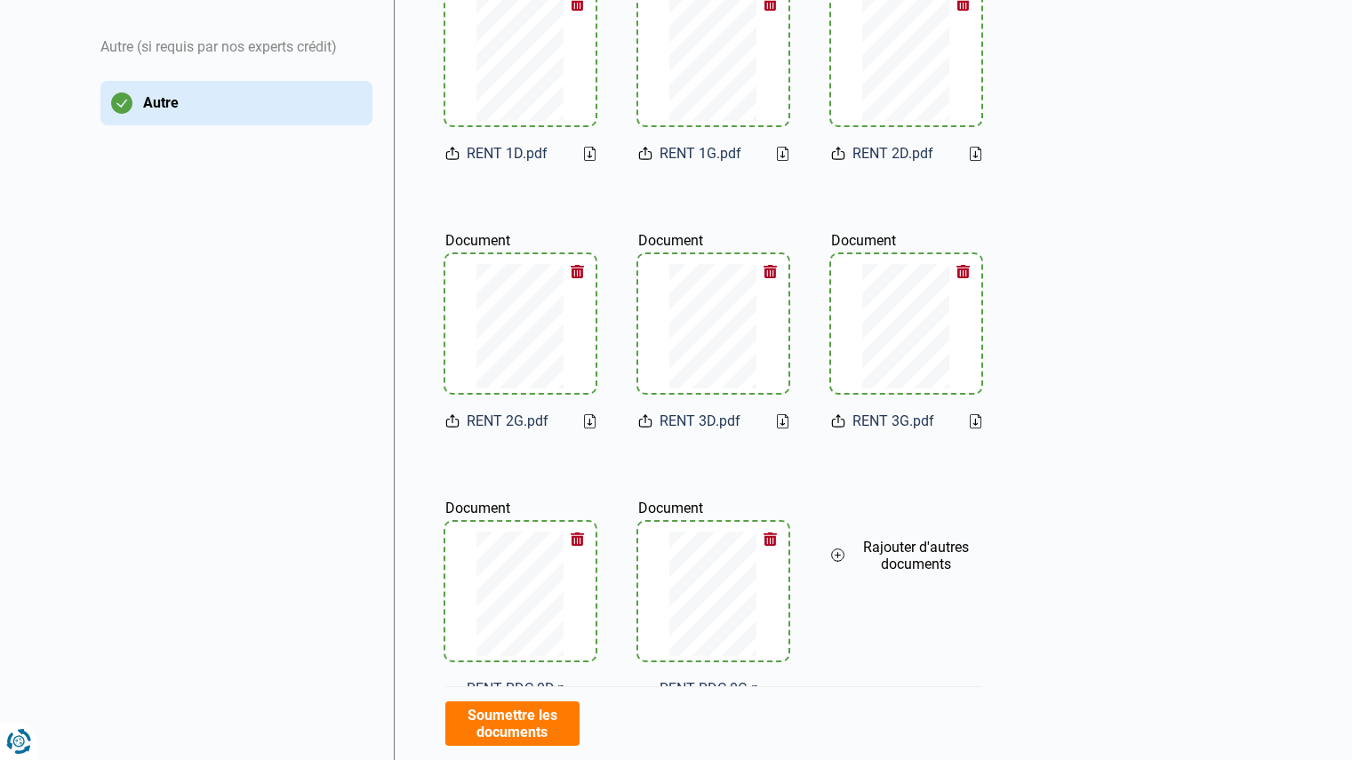
scroll to position [267, 0]
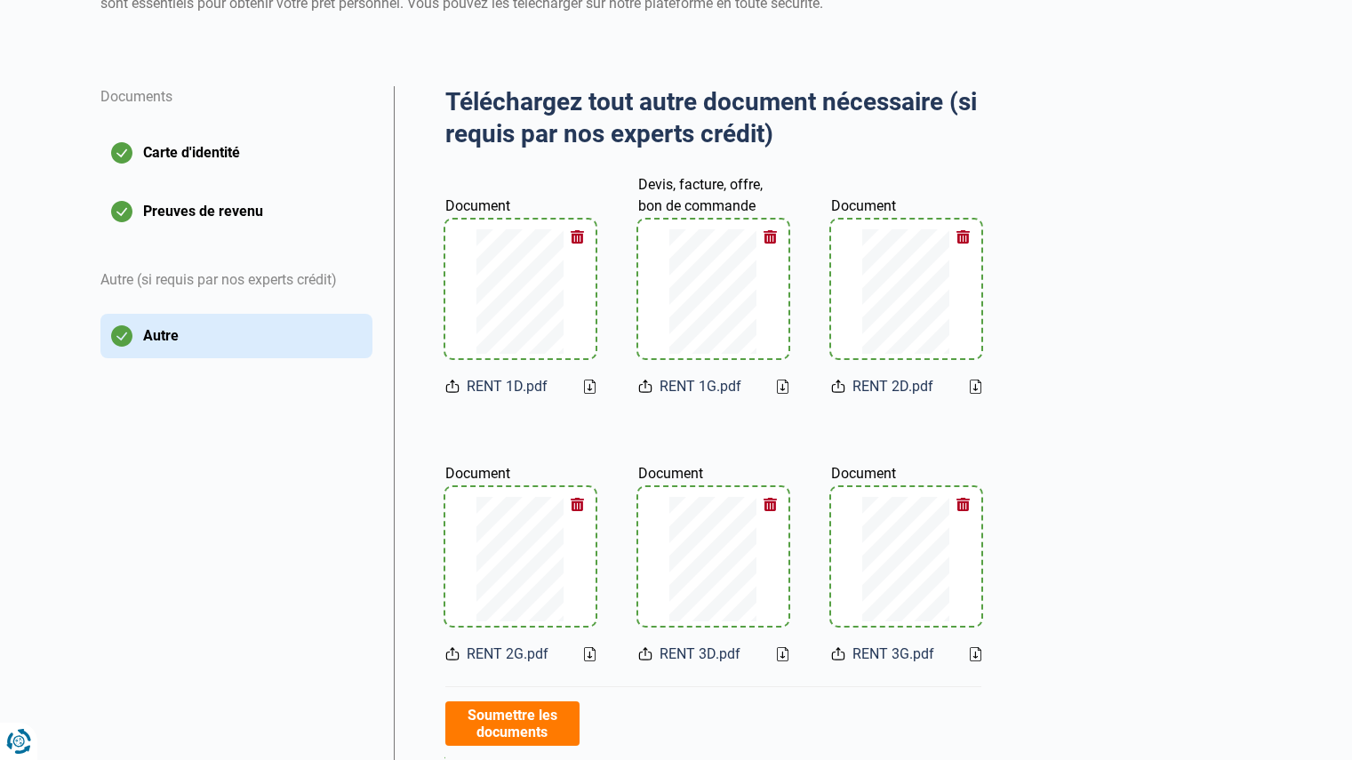
click at [199, 150] on button "Carte d'identité" at bounding box center [236, 153] width 272 height 44
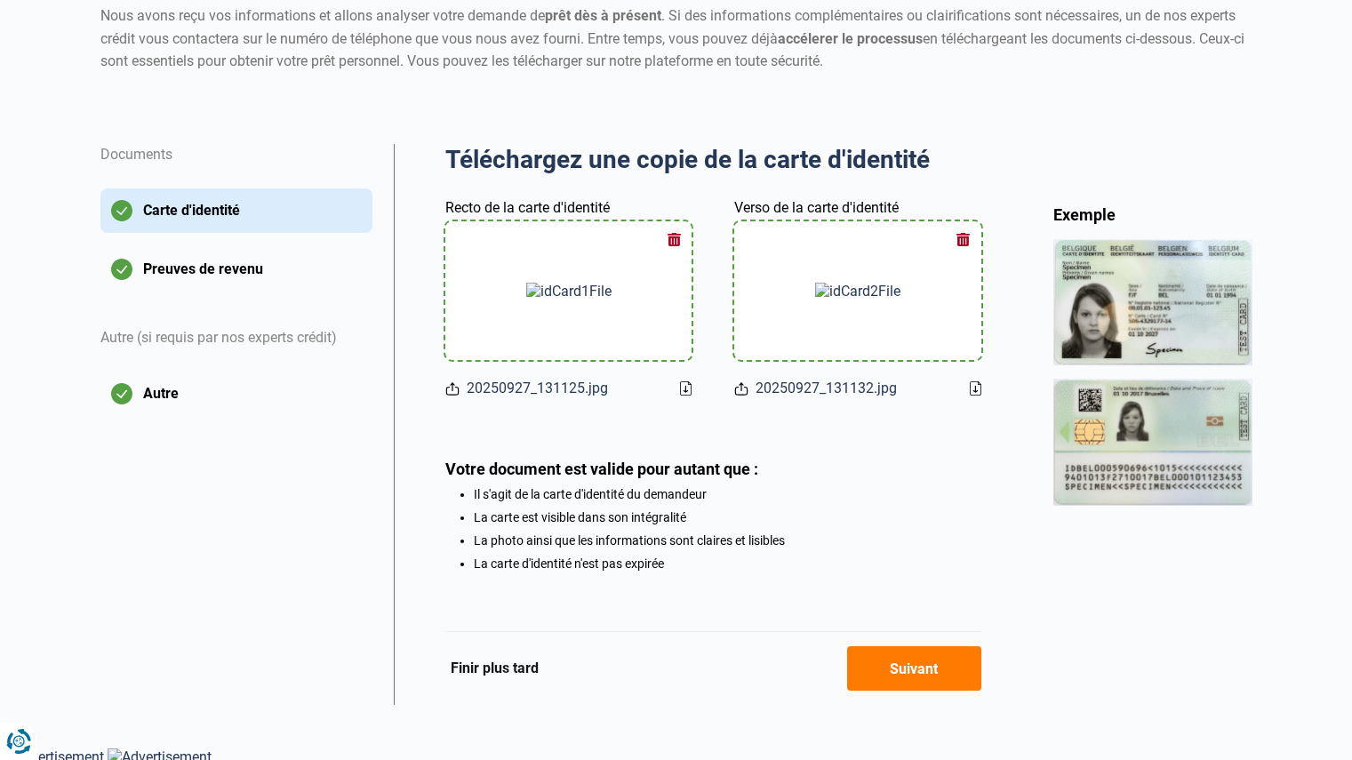
scroll to position [218, 0]
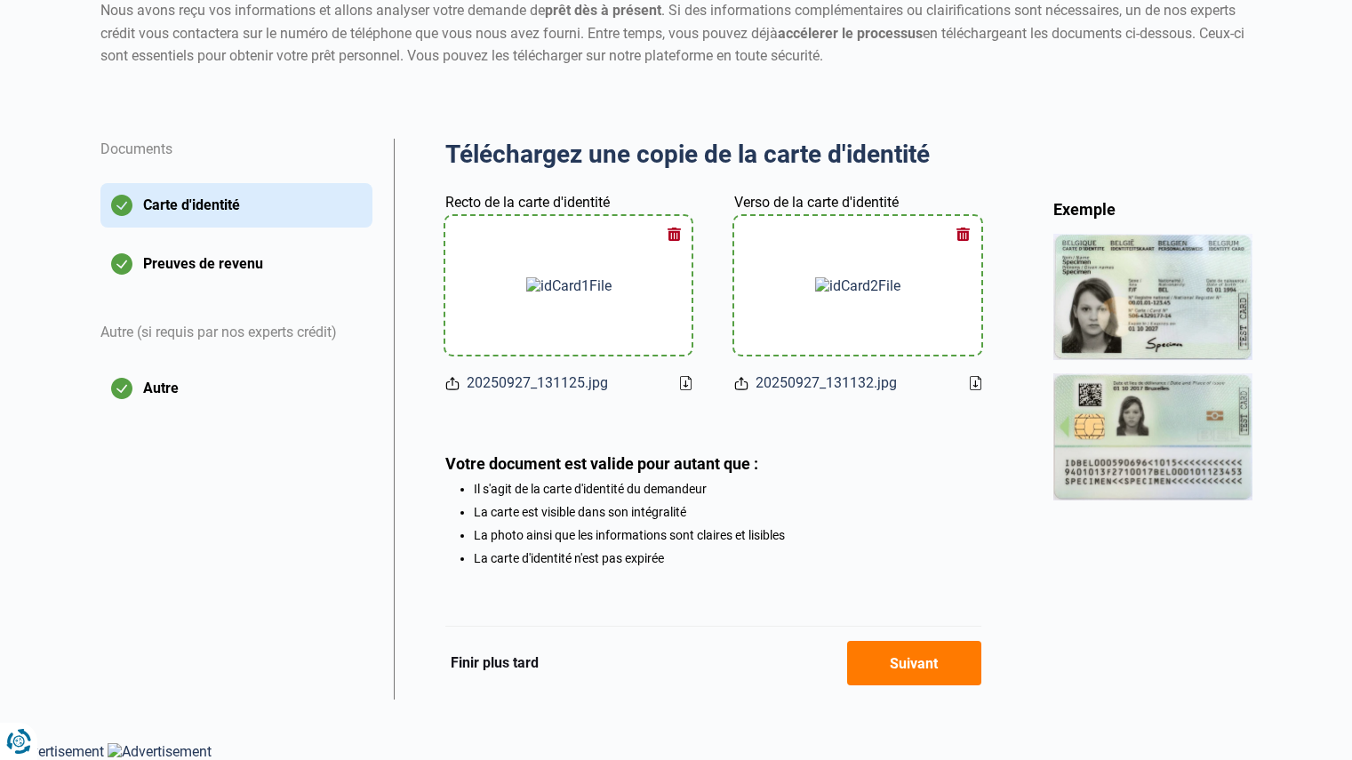
click at [530, 665] on button "Finir plus tard" at bounding box center [494, 663] width 99 height 23
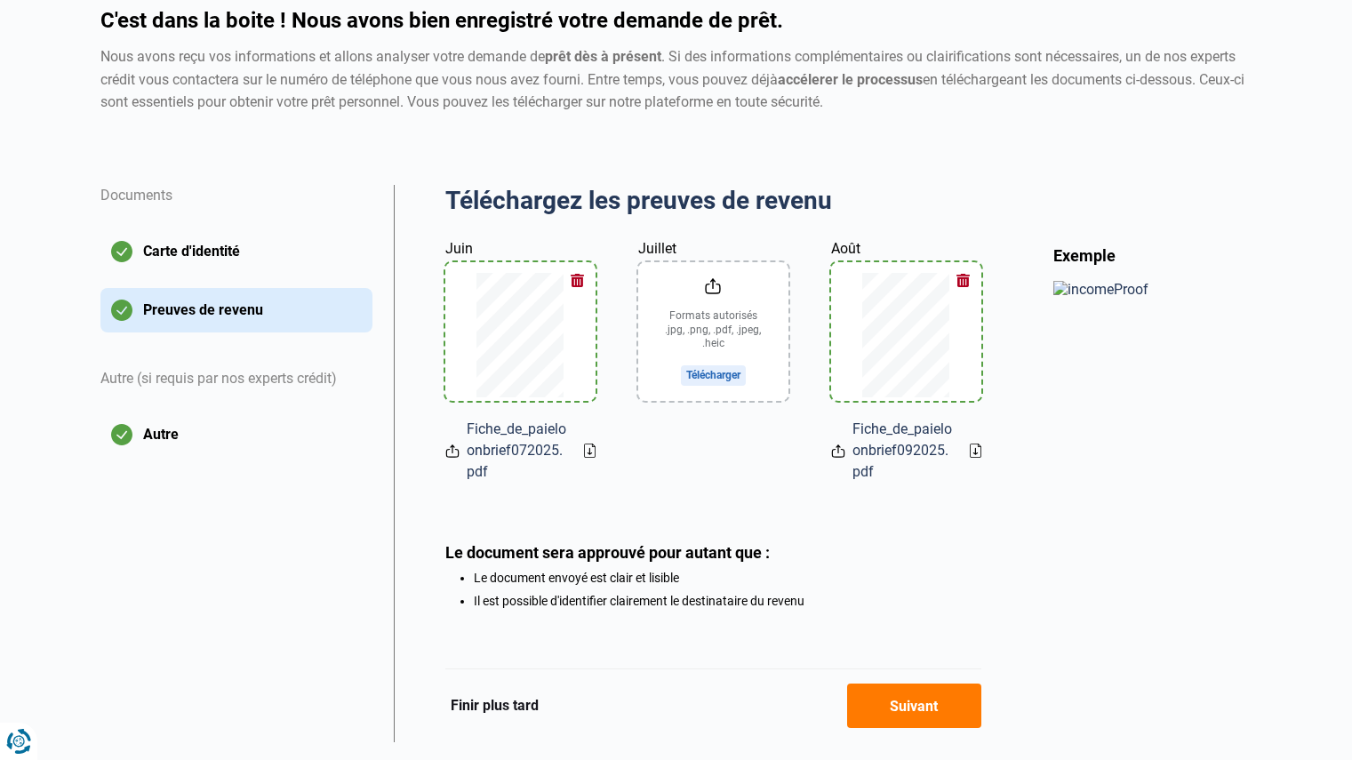
scroll to position [178, 0]
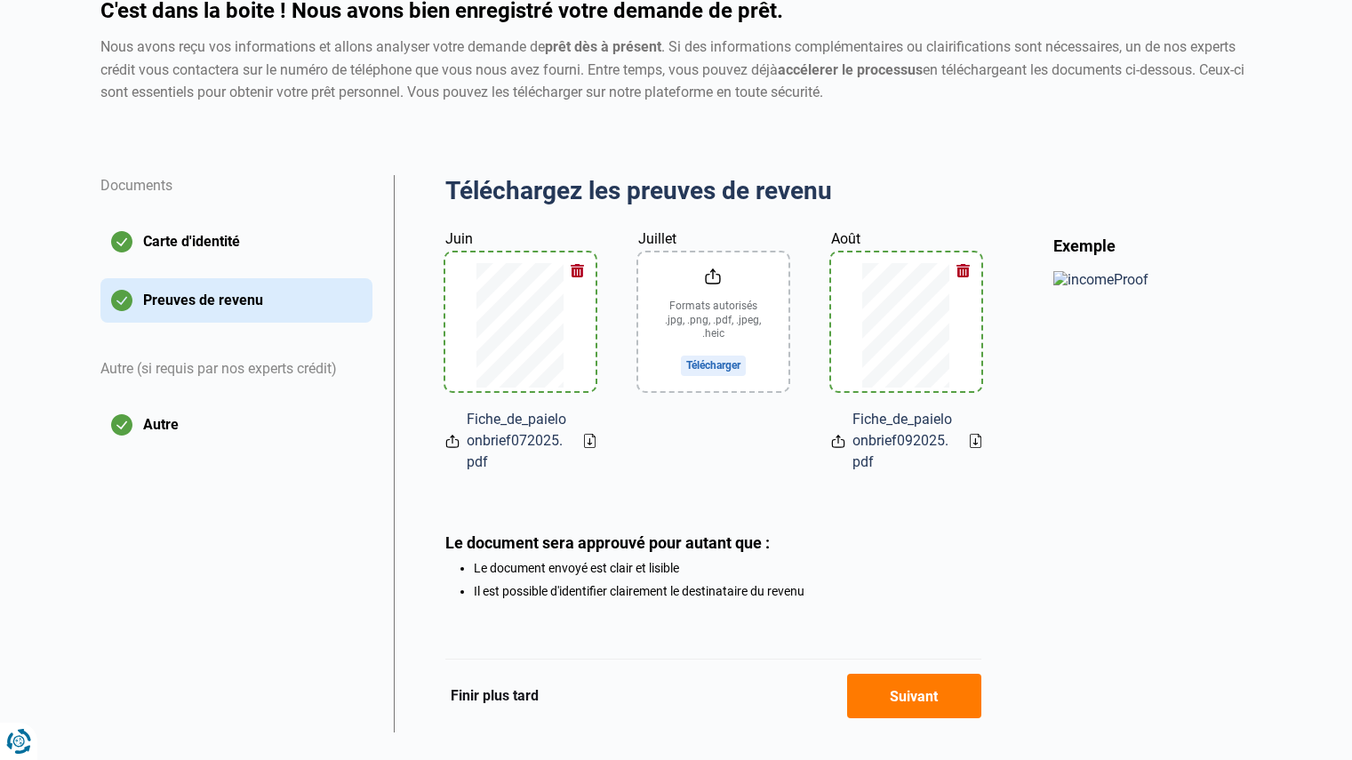
click at [531, 698] on button "Finir plus tard" at bounding box center [494, 695] width 99 height 23
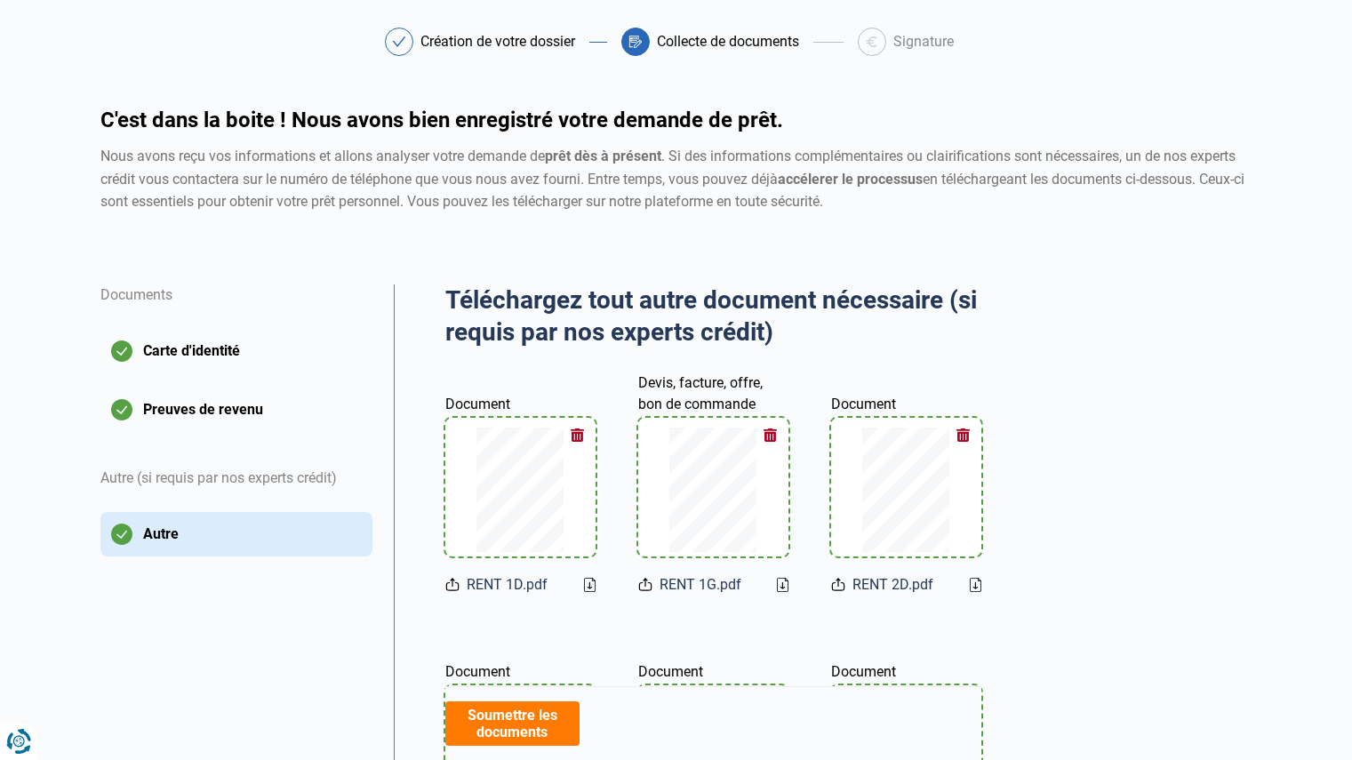
scroll to position [356, 0]
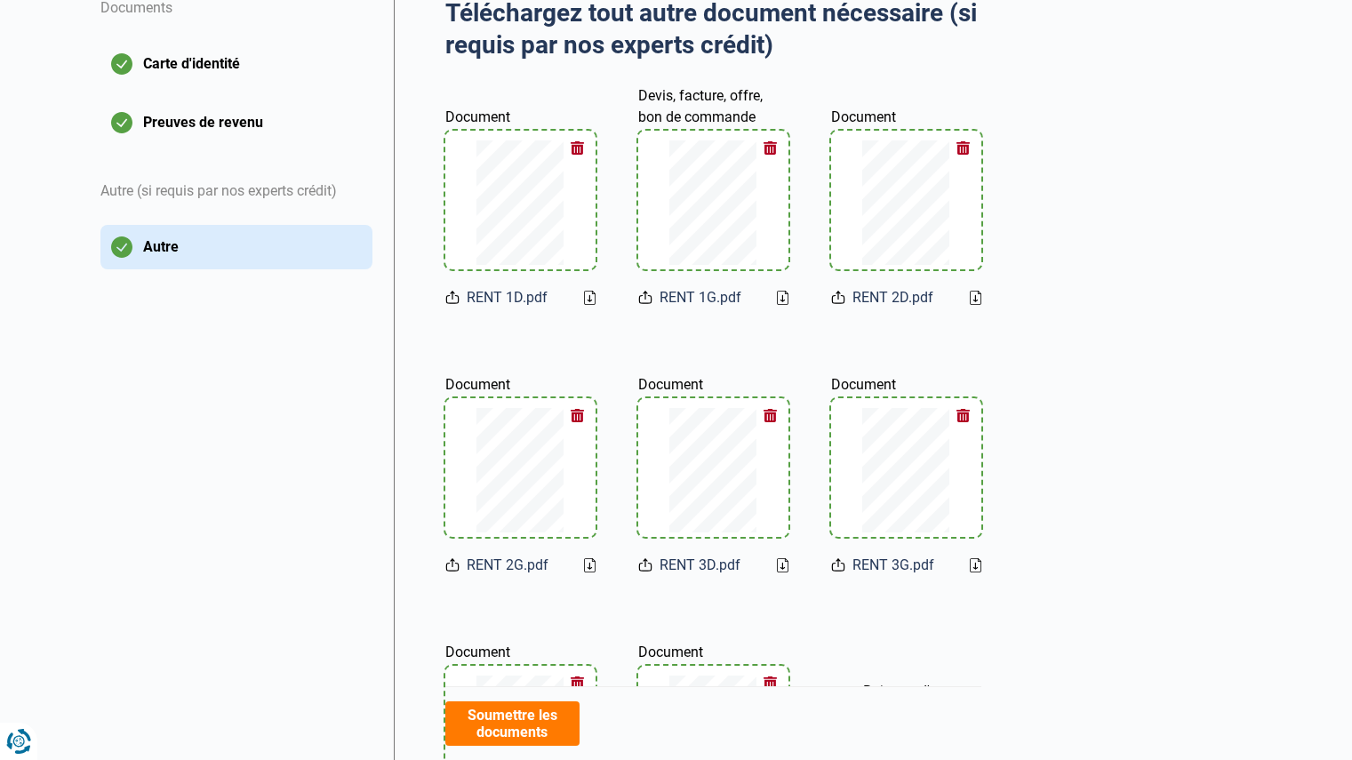
click at [550, 719] on button "Soumettre les documents" at bounding box center [512, 723] width 134 height 44
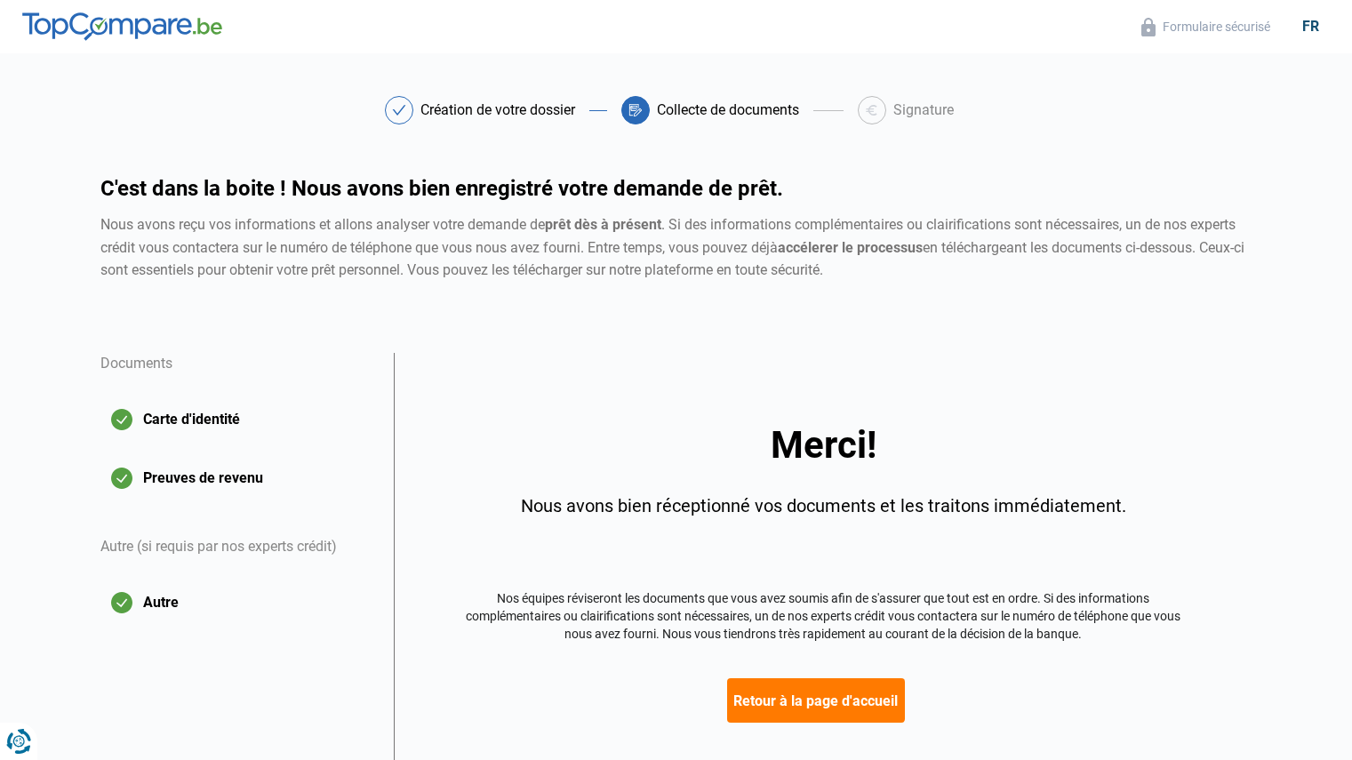
click at [816, 692] on button "Retour à la page d'accueil" at bounding box center [816, 700] width 178 height 44
